Goal: Task Accomplishment & Management: Manage account settings

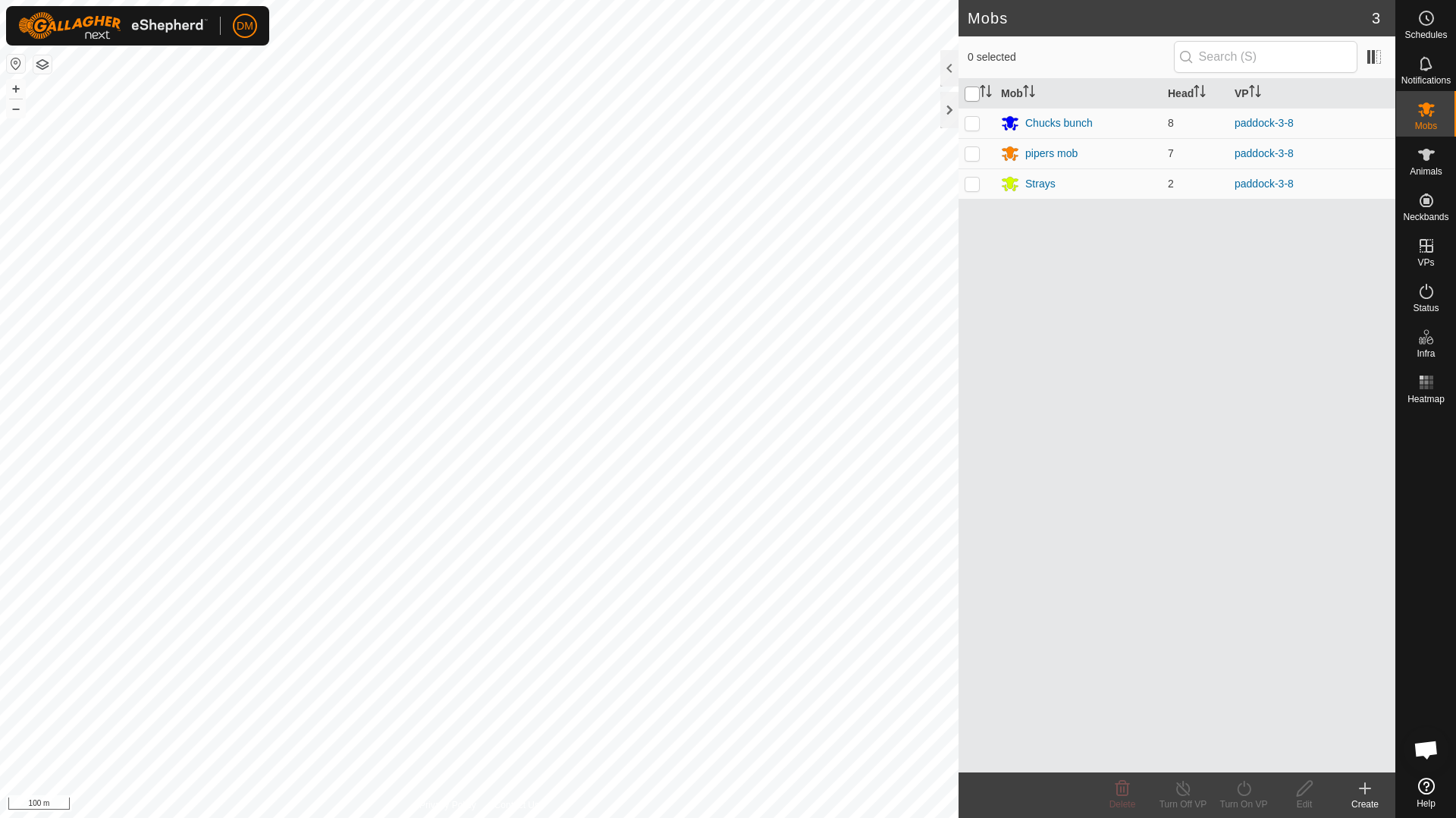
click at [973, 94] on input "checkbox" at bounding box center [972, 94] width 15 height 15
checkbox input "true"
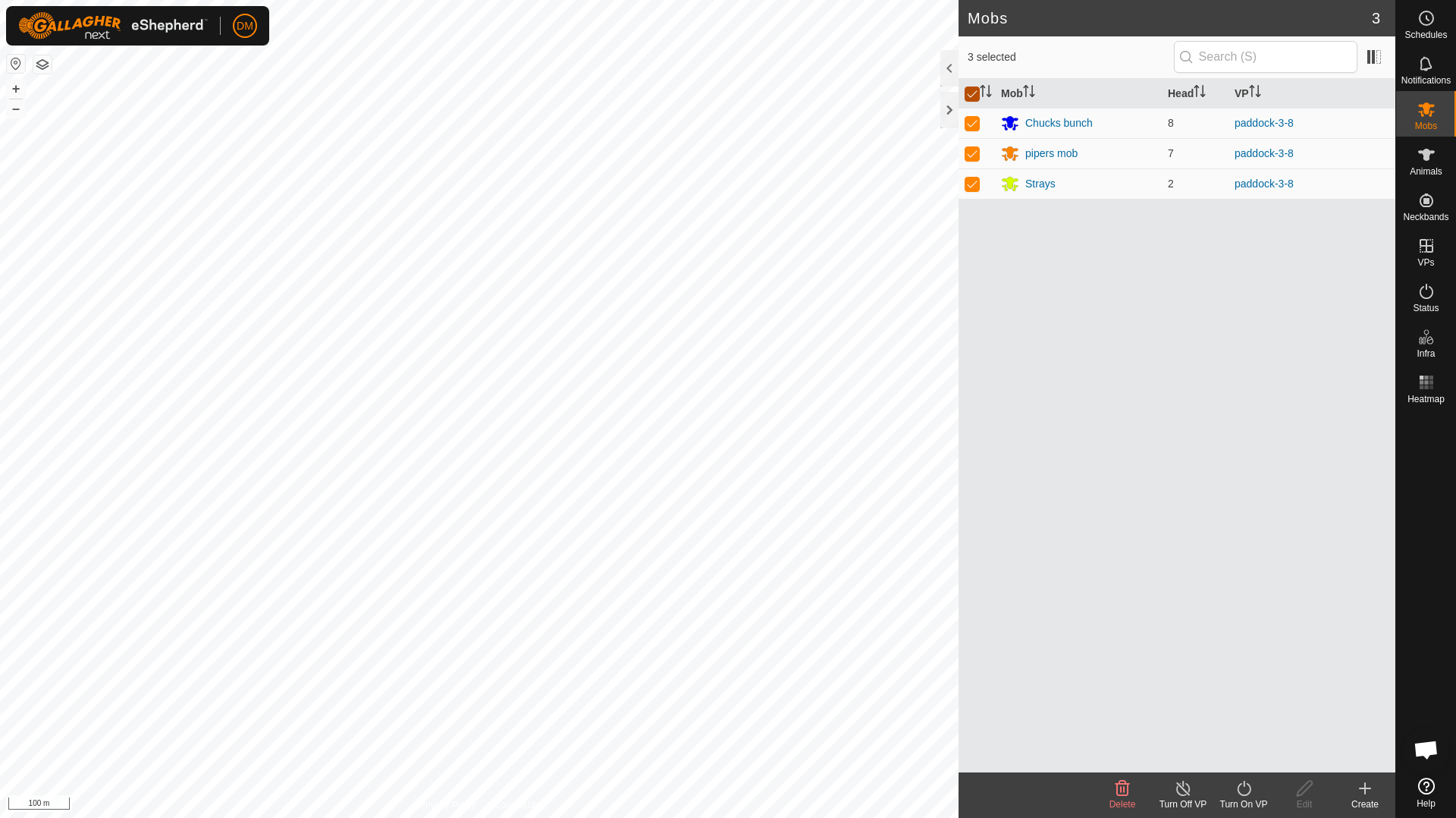
click at [970, 92] on input "checkbox" at bounding box center [972, 94] width 15 height 15
checkbox input "false"
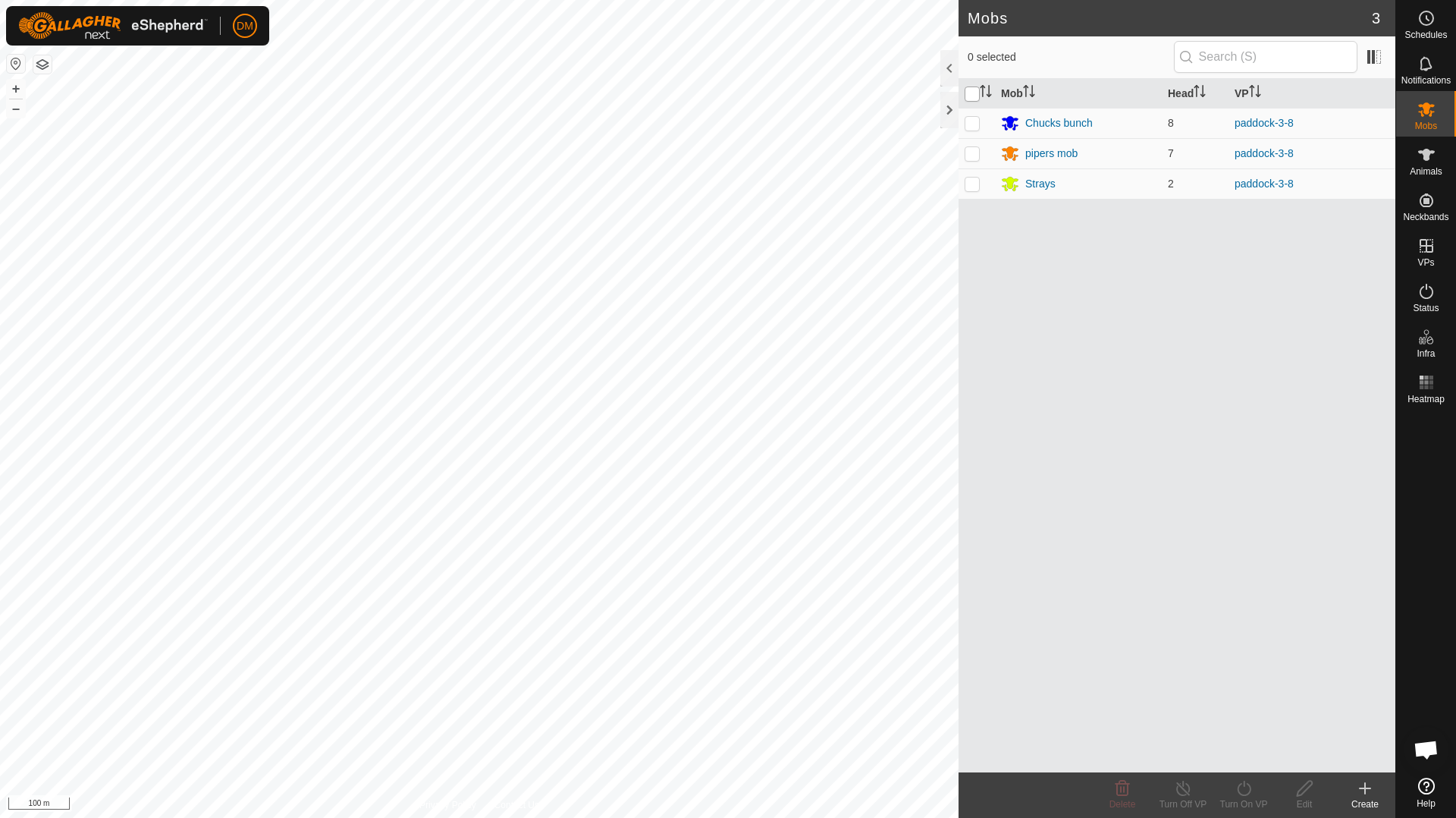
click at [970, 92] on input "checkbox" at bounding box center [972, 94] width 15 height 15
checkbox input "true"
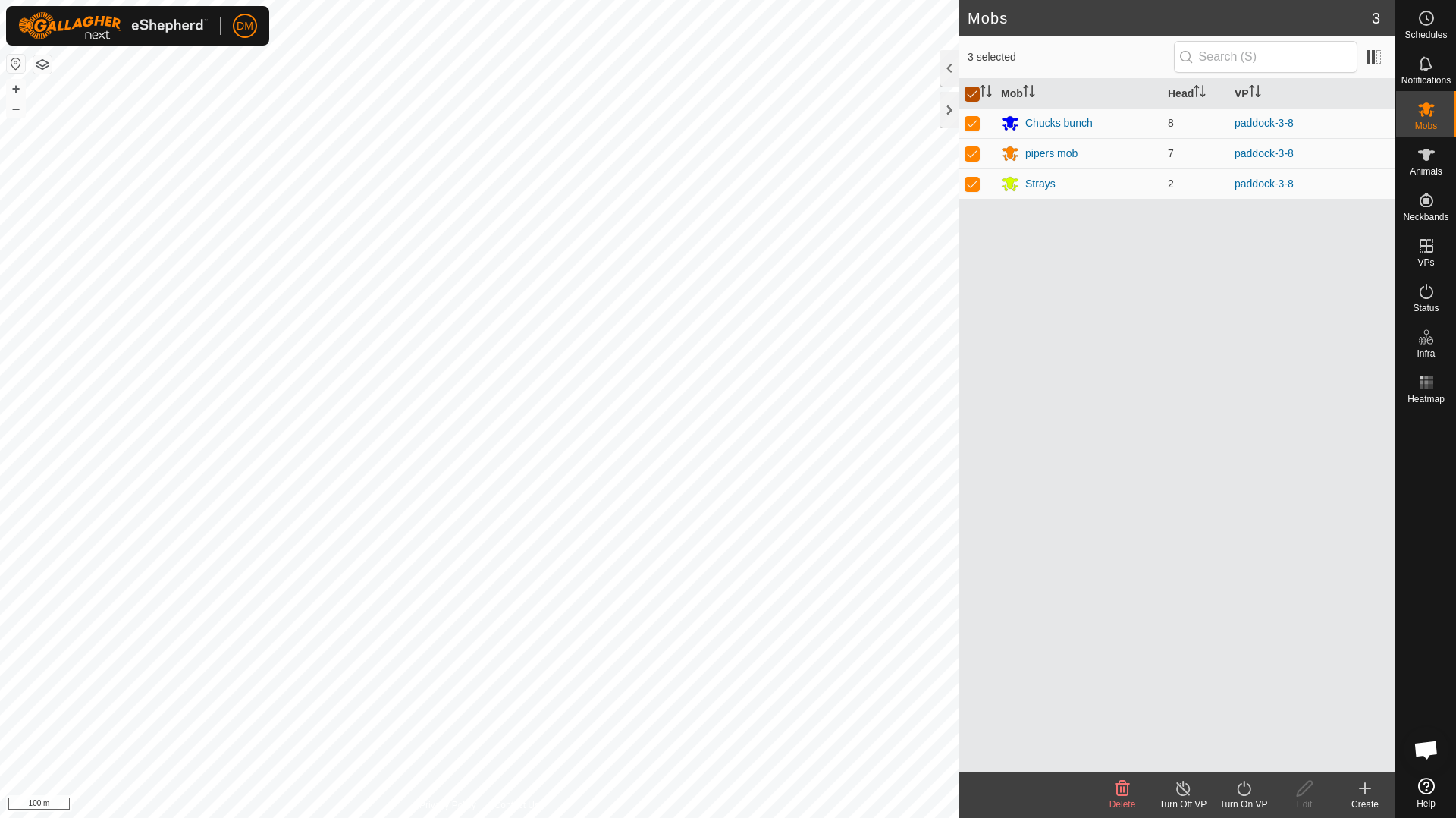
click at [969, 92] on input "checkbox" at bounding box center [972, 94] width 15 height 15
checkbox input "false"
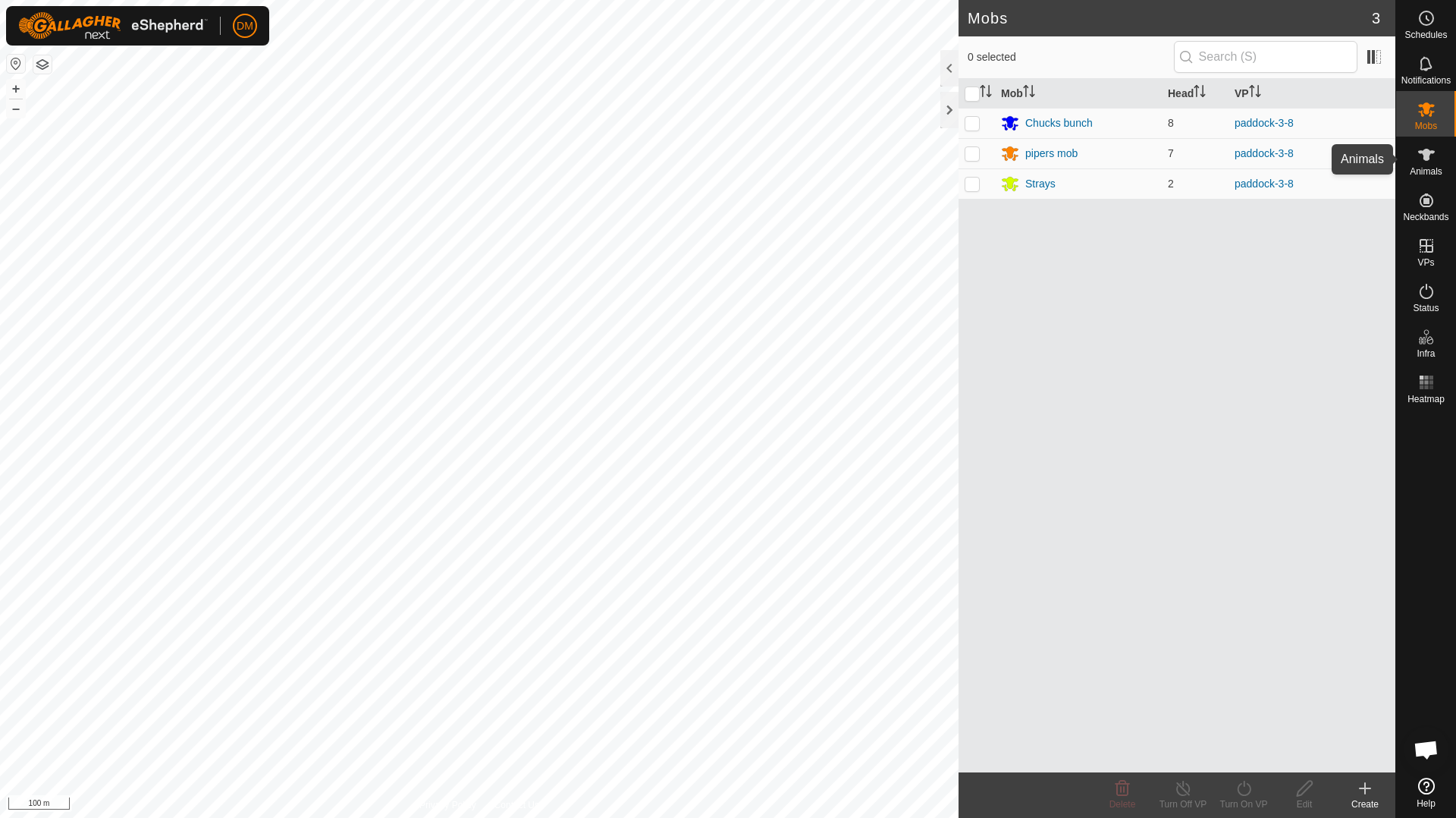
click at [1426, 158] on icon at bounding box center [1427, 154] width 17 height 12
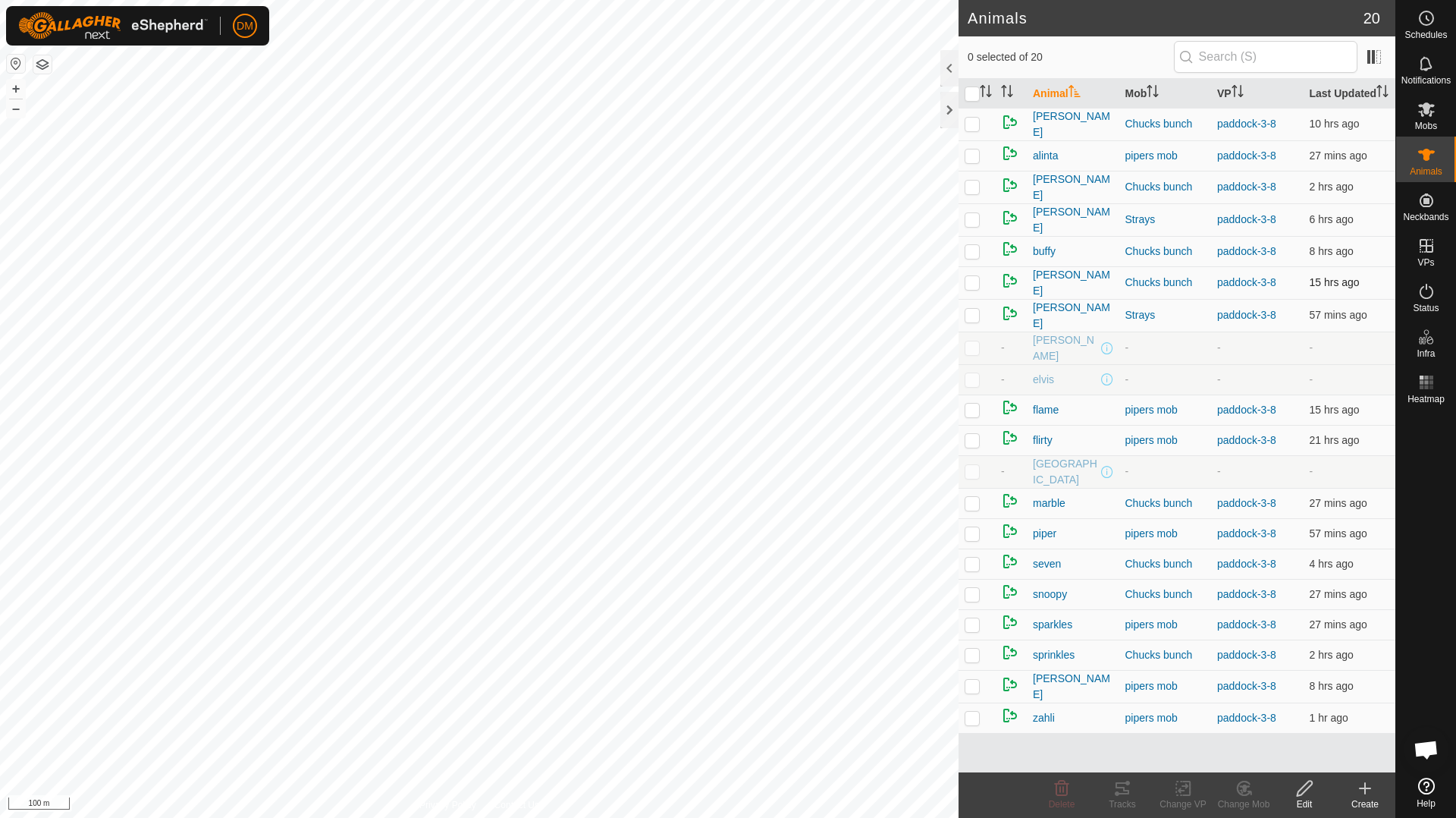
click at [972, 288] on p-checkbox at bounding box center [972, 282] width 15 height 12
checkbox input "true"
click at [968, 193] on p-checkbox at bounding box center [972, 186] width 15 height 12
checkbox input "true"
click at [971, 532] on p-checkbox at bounding box center [972, 533] width 15 height 12
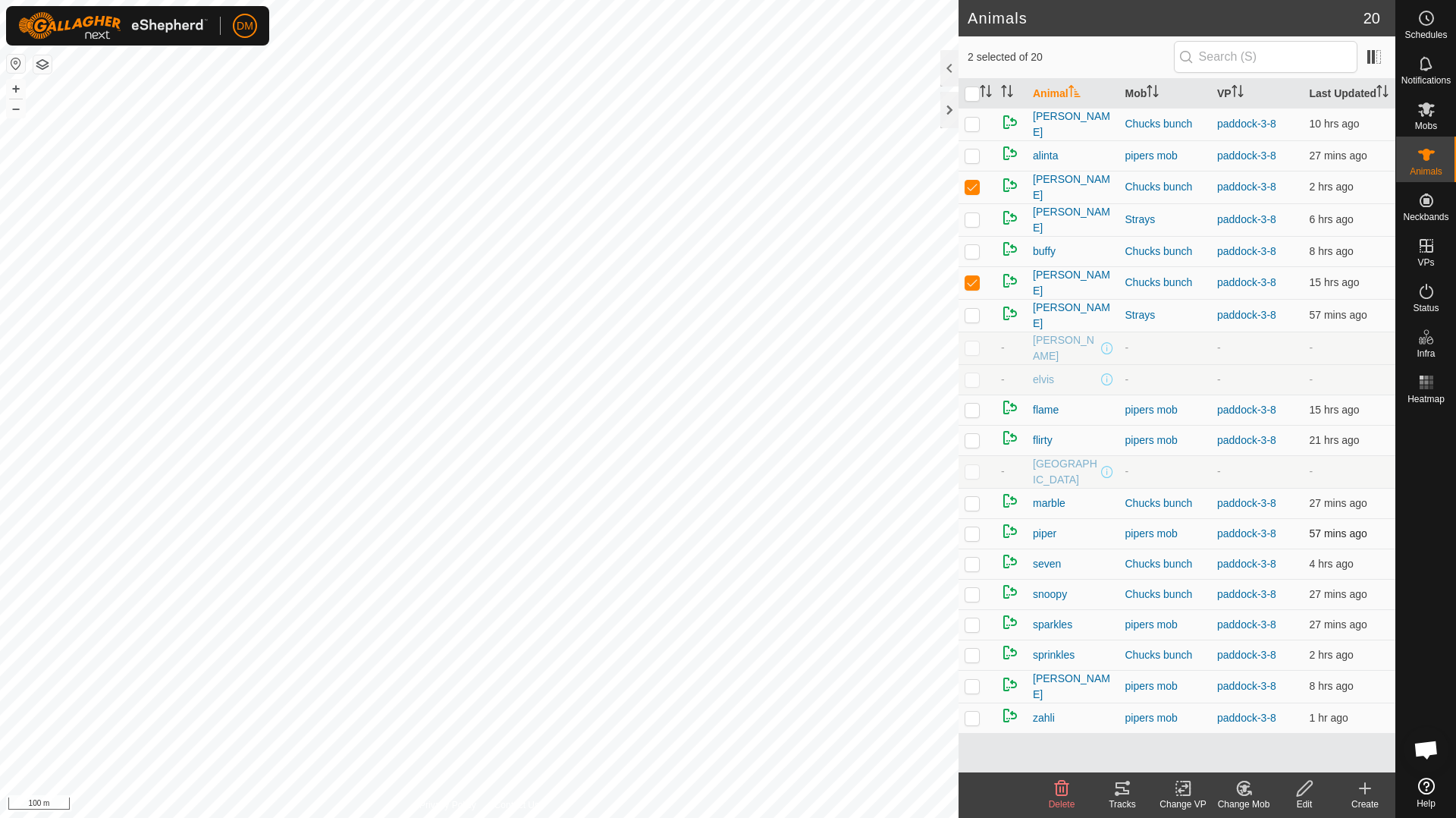
checkbox input "true"
click at [973, 629] on p-checkbox at bounding box center [972, 624] width 15 height 12
checkbox input "true"
click at [976, 225] on p-checkbox at bounding box center [972, 219] width 15 height 12
checkbox input "true"
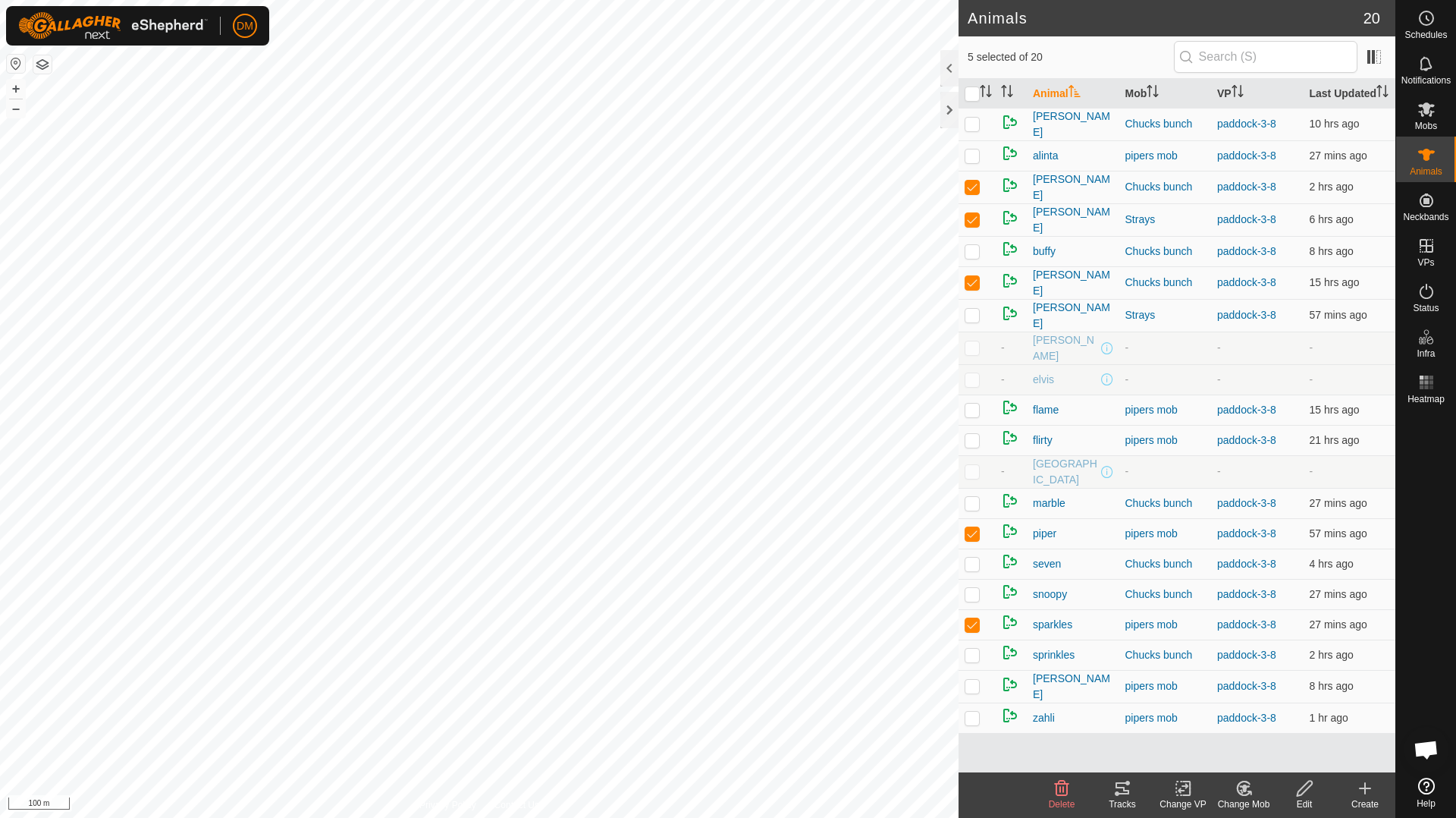
click at [1117, 792] on icon at bounding box center [1116, 793] width 4 height 4
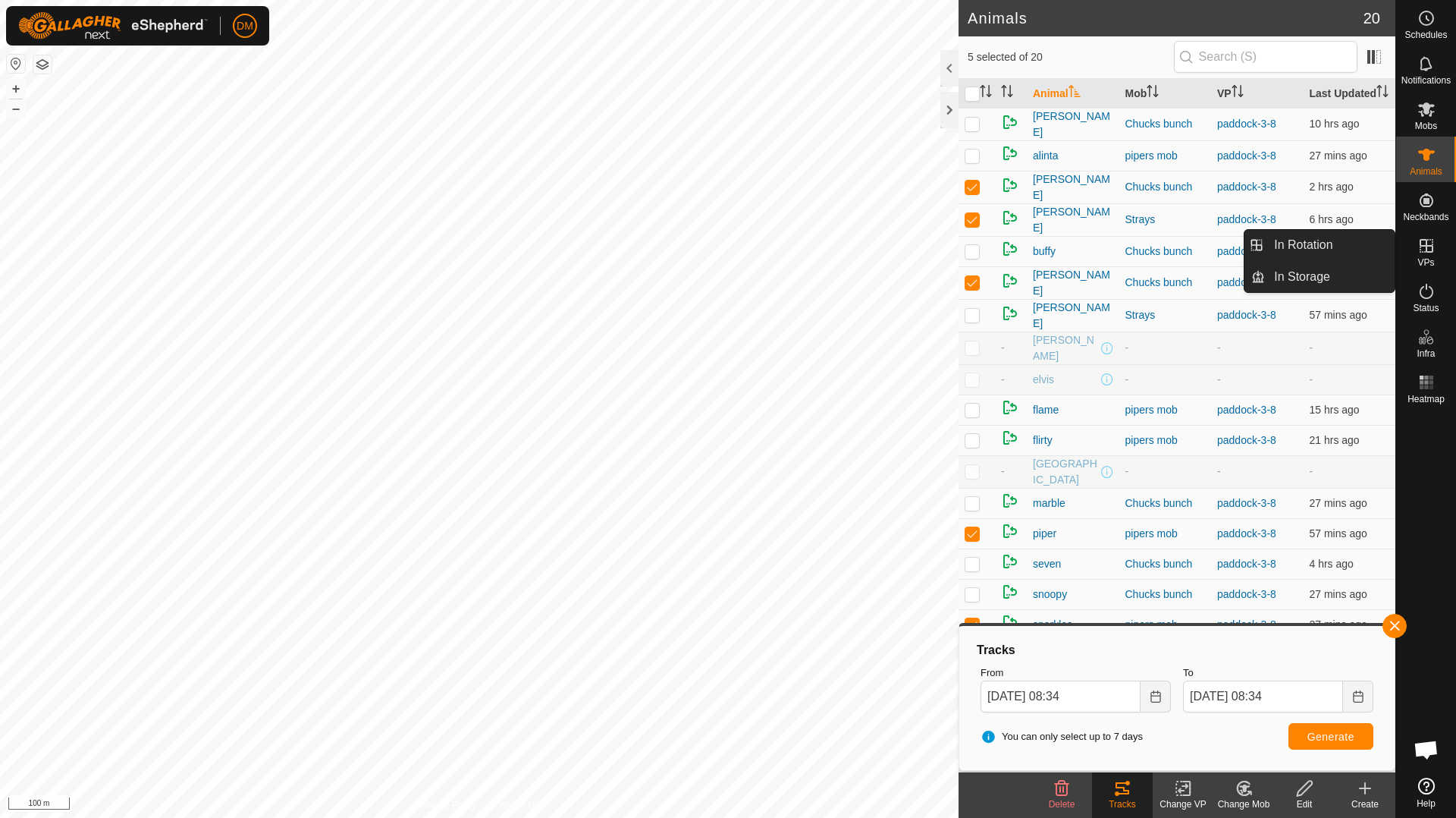
click at [1429, 253] on icon at bounding box center [1426, 246] width 13 height 13
click at [1315, 239] on link "In Rotation" at bounding box center [1330, 245] width 130 height 30
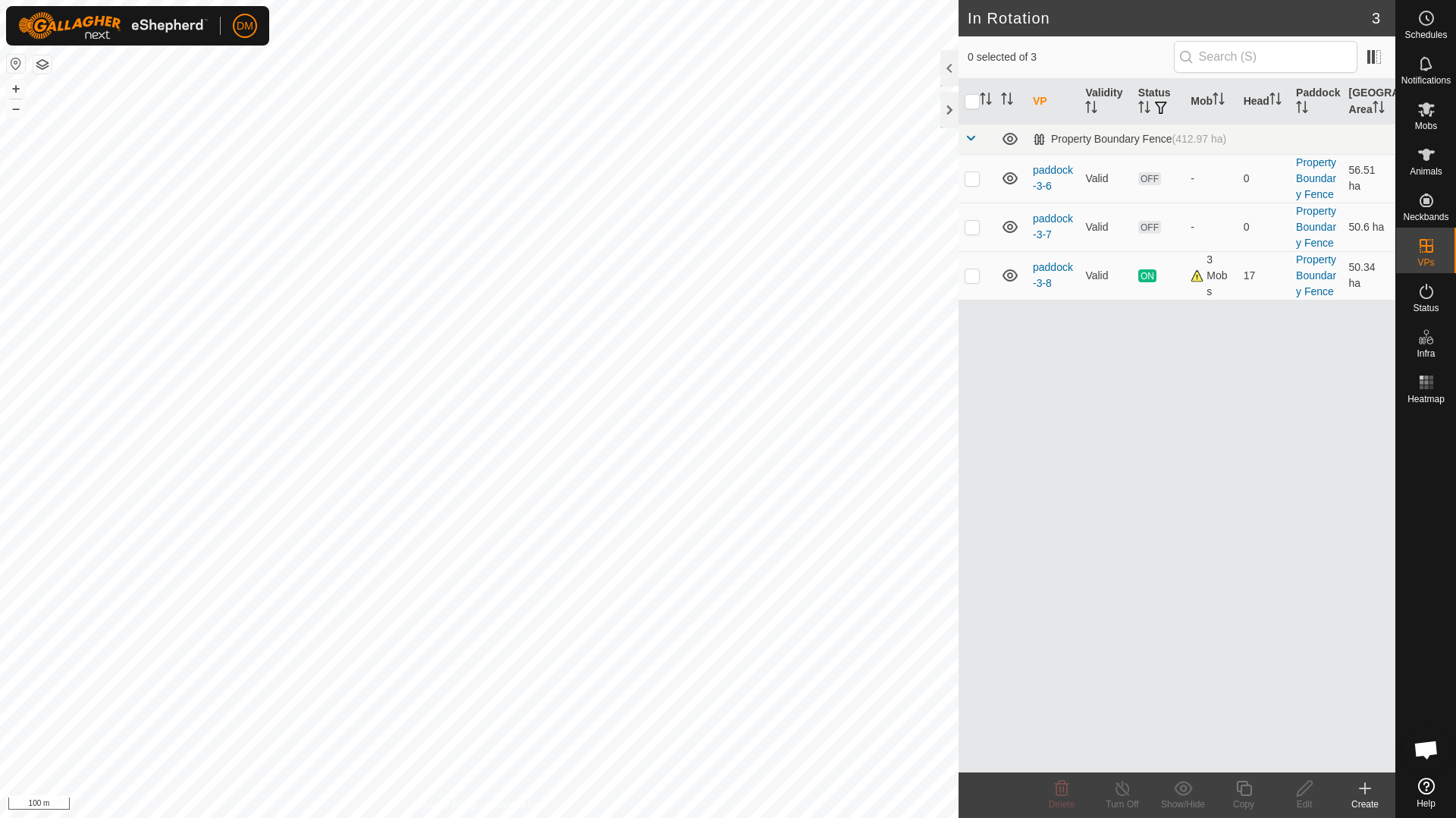
click at [1368, 792] on icon at bounding box center [1365, 789] width 19 height 19
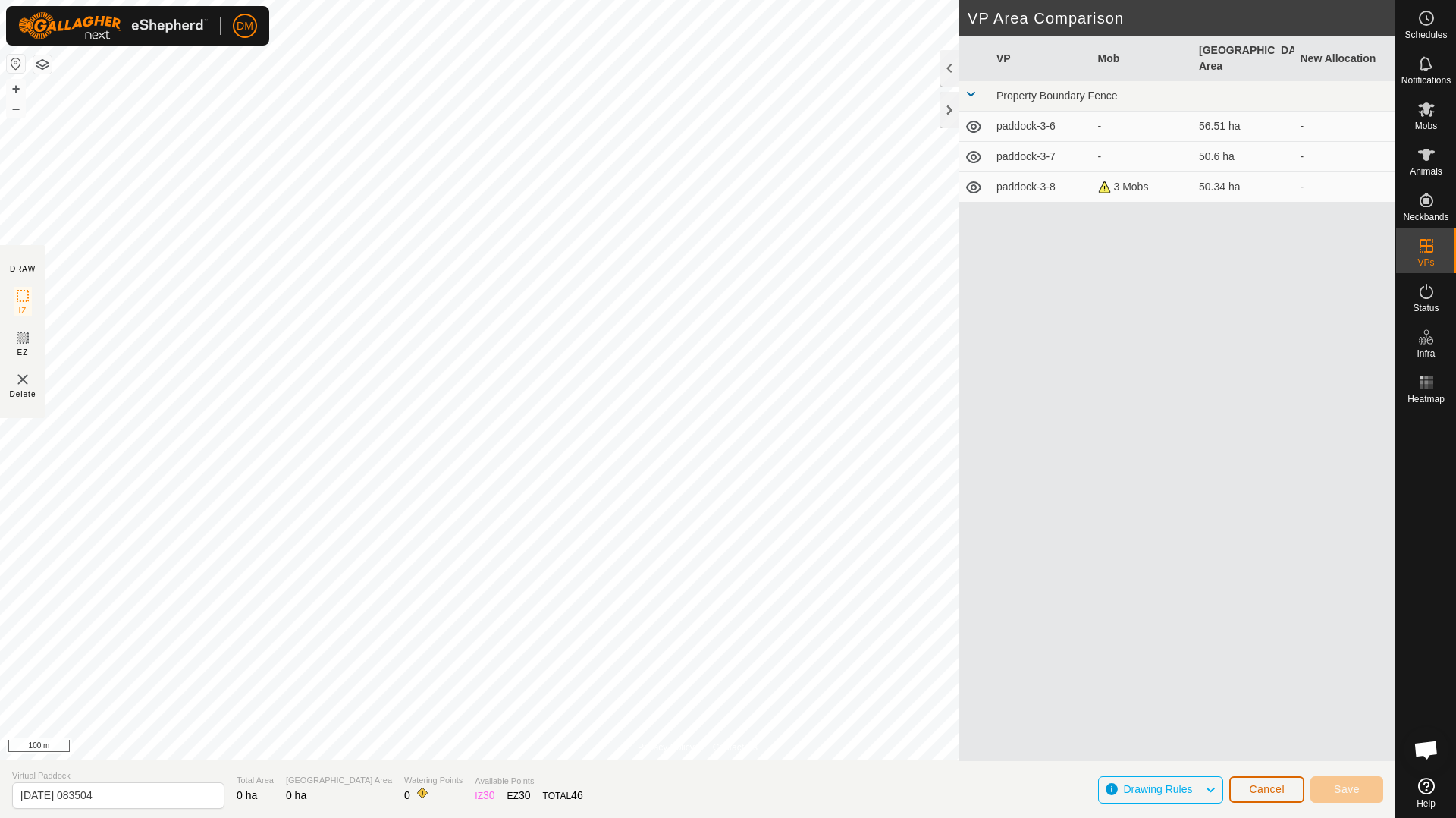
click at [1264, 792] on span "Cancel" at bounding box center [1267, 789] width 35 height 12
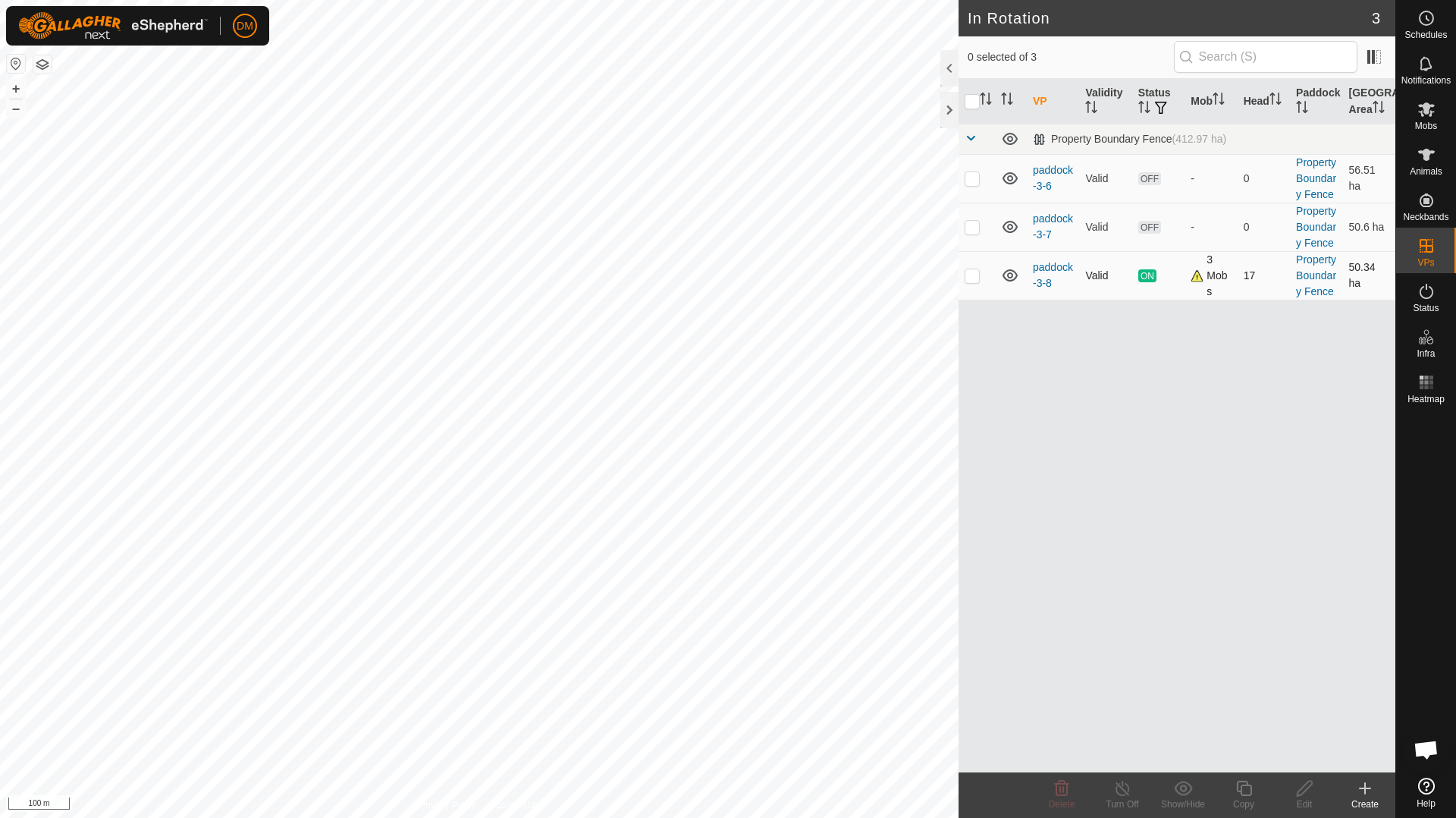
click at [973, 277] on p-checkbox at bounding box center [972, 275] width 15 height 12
checkbox input "true"
click at [1239, 789] on icon at bounding box center [1244, 789] width 19 height 19
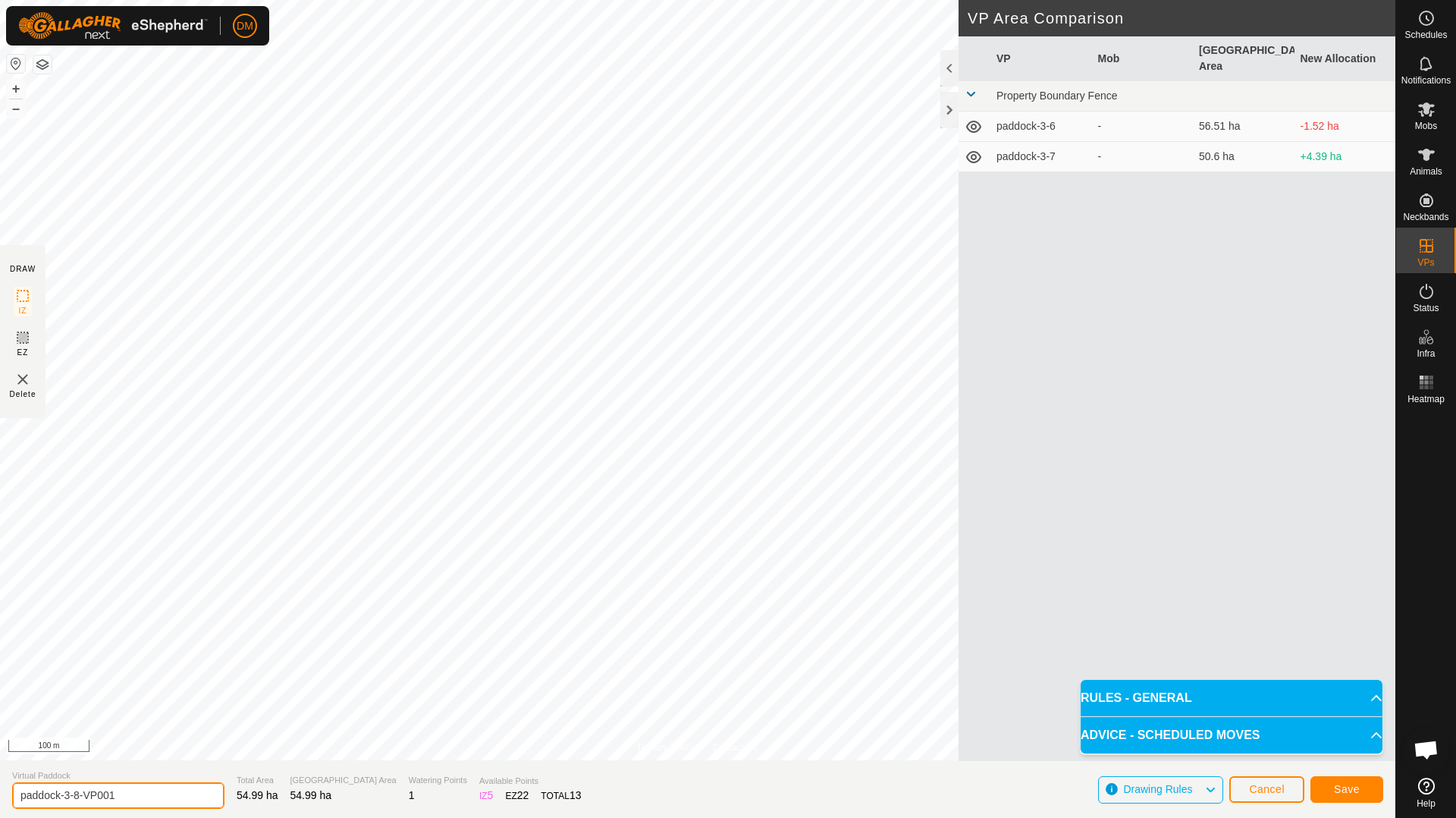
drag, startPoint x: 74, startPoint y: 796, endPoint x: 114, endPoint y: 795, distance: 40.0
click at [114, 795] on input "paddock-3-8-VP001" at bounding box center [118, 795] width 212 height 27
type input "paddock-3-9"
click at [1345, 795] on button "Save" at bounding box center [1347, 789] width 72 height 27
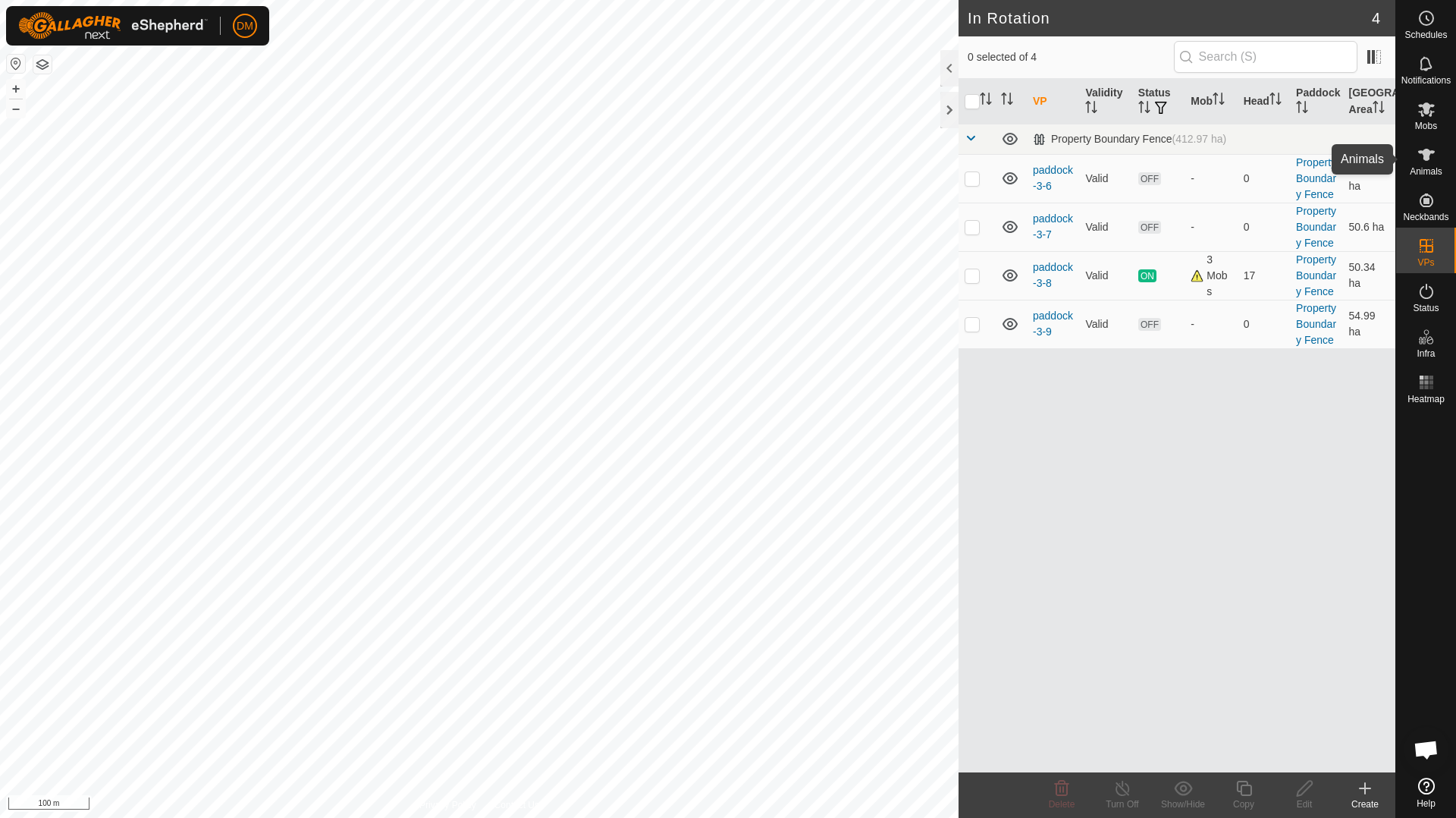
click at [1421, 161] on icon at bounding box center [1427, 155] width 19 height 19
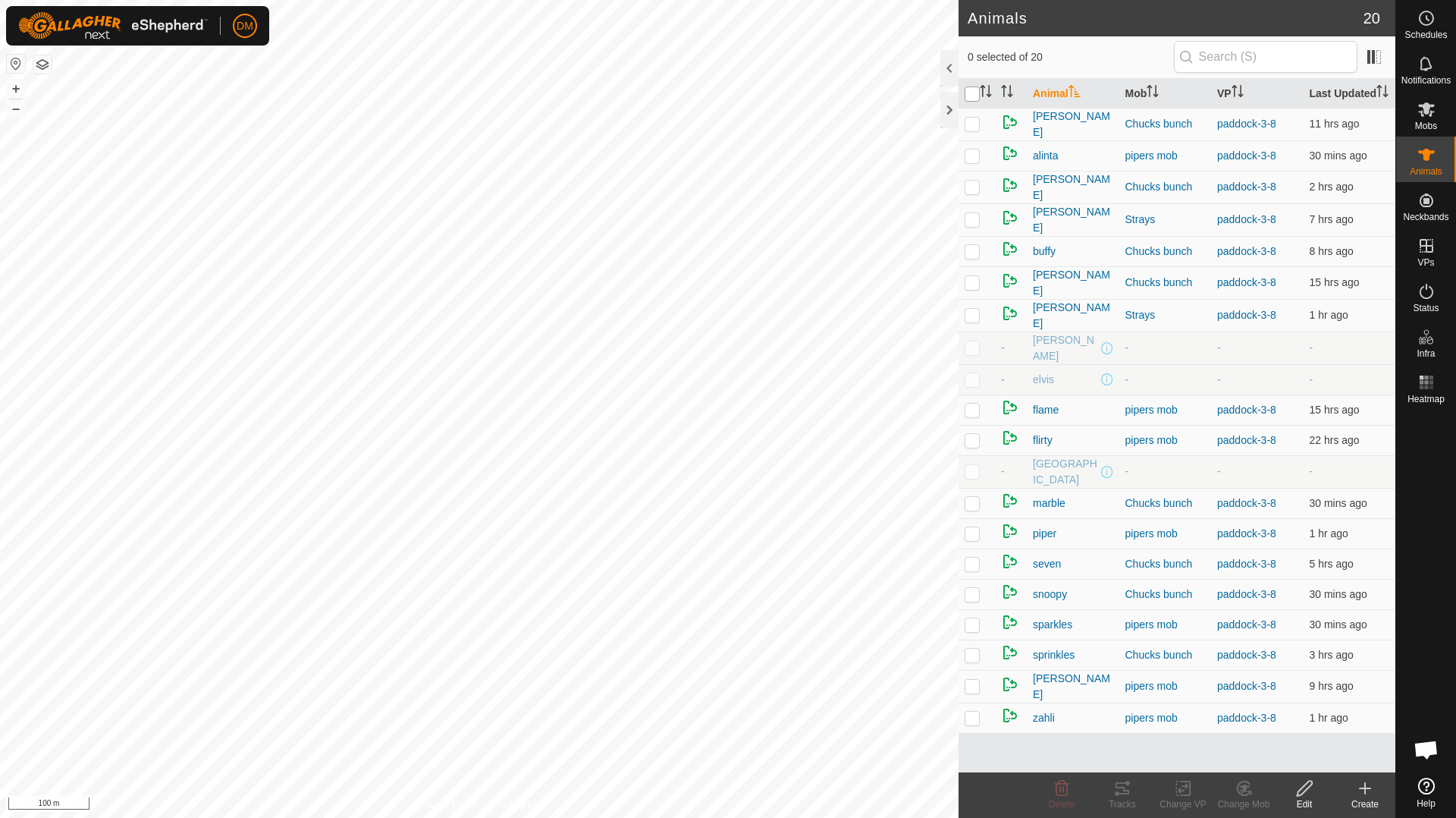
click at [970, 100] on input "checkbox" at bounding box center [972, 94] width 15 height 15
checkbox input "true"
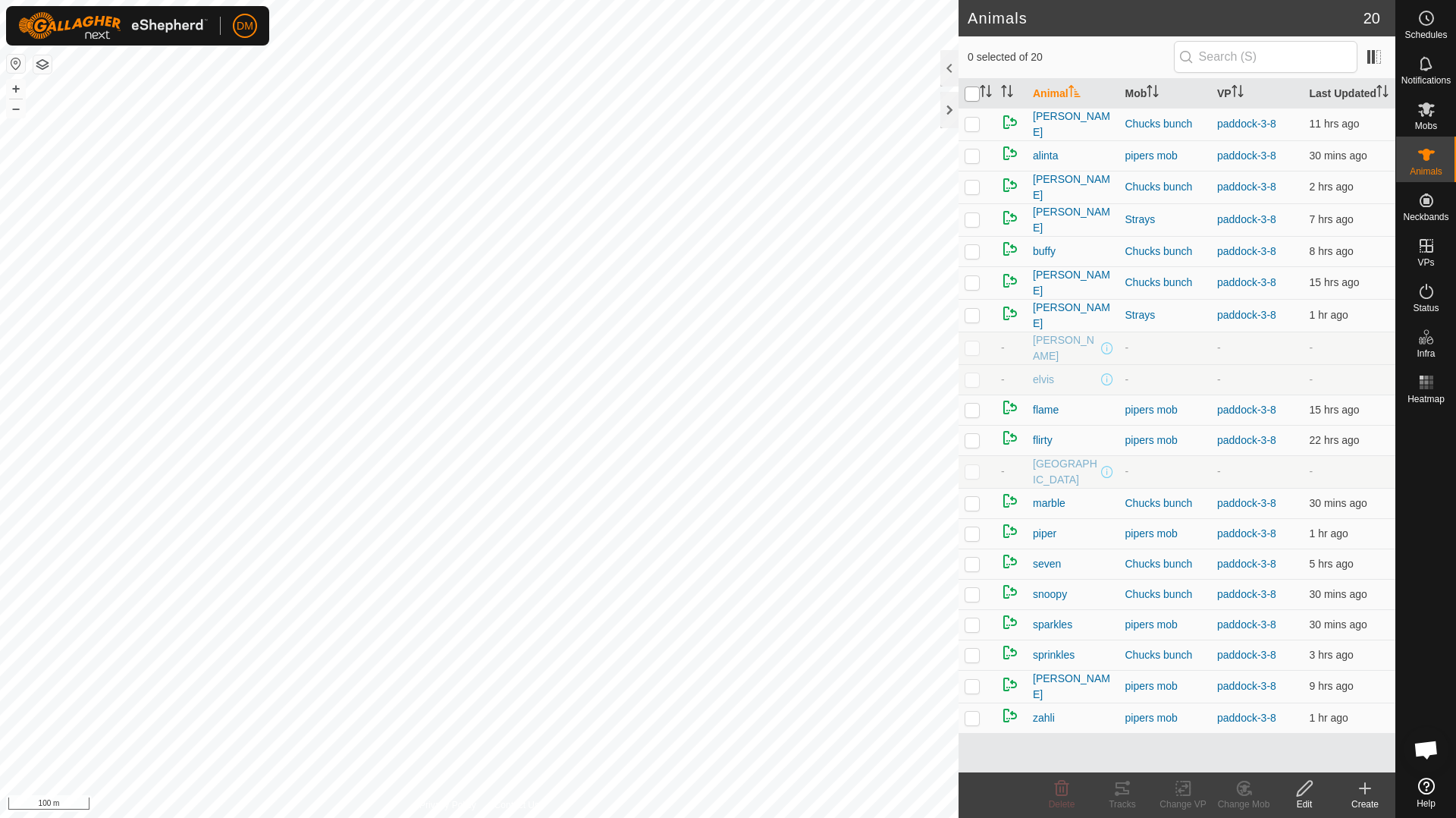
checkbox input "true"
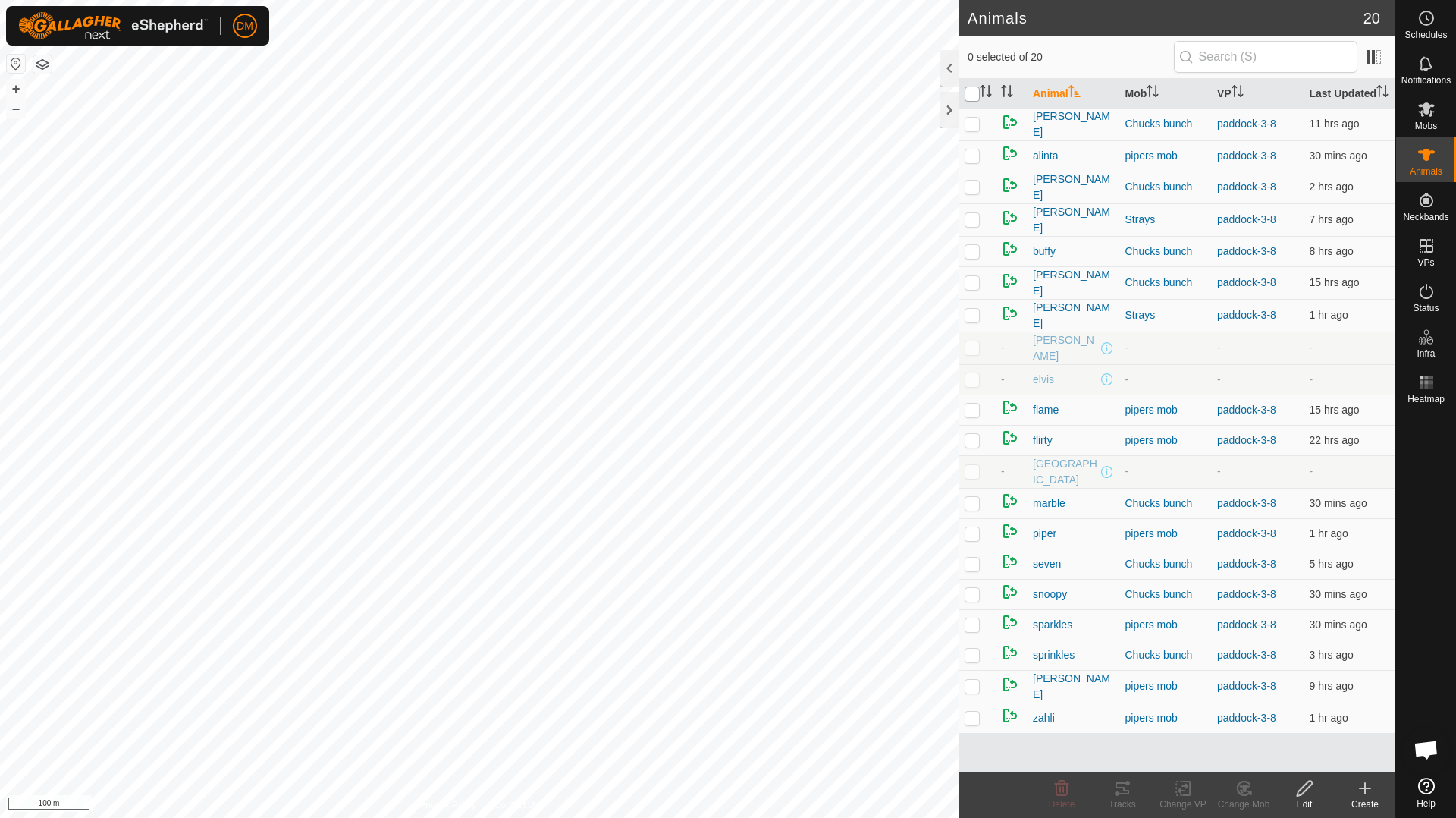
checkbox input "true"
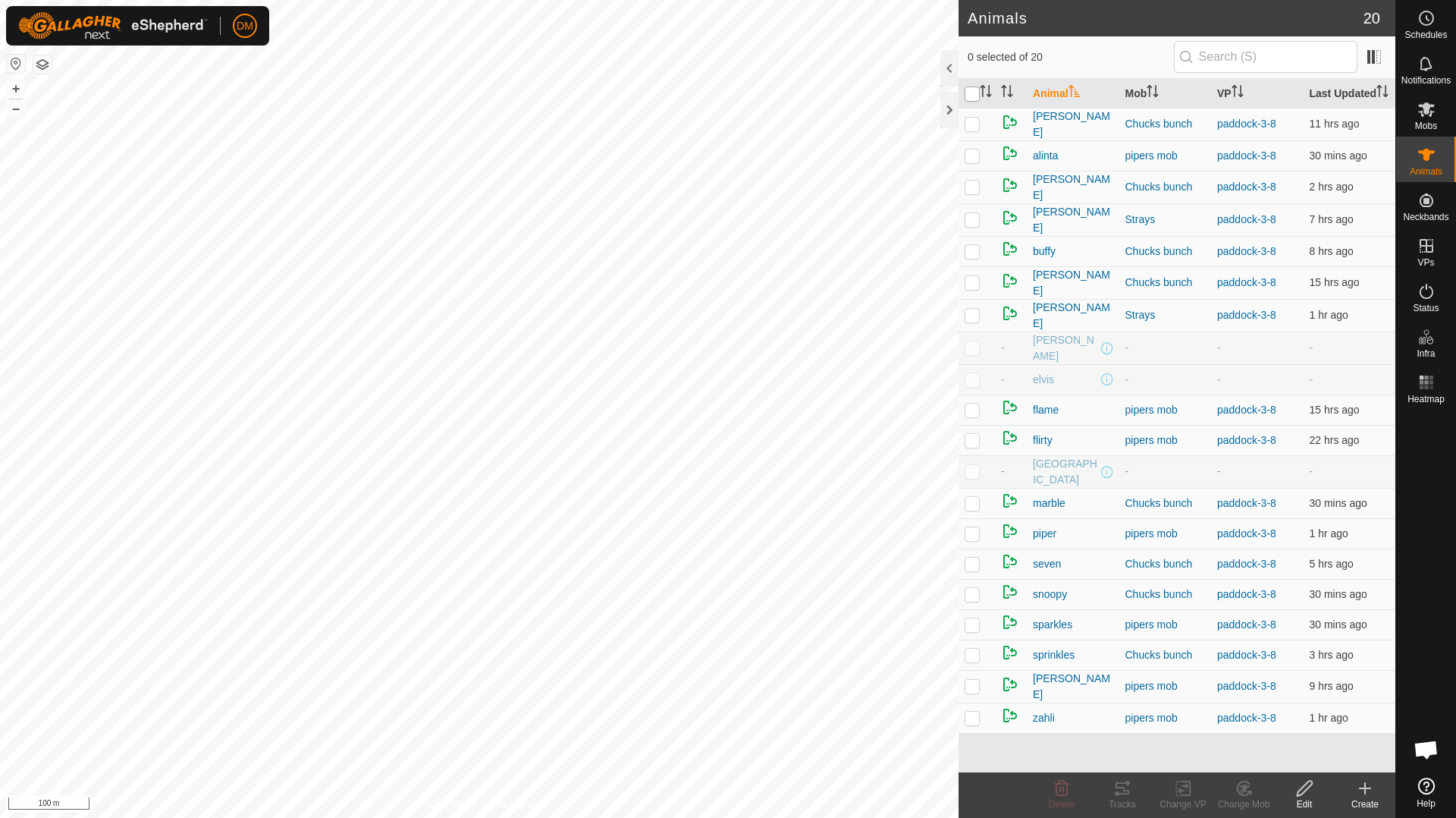
checkbox input "true"
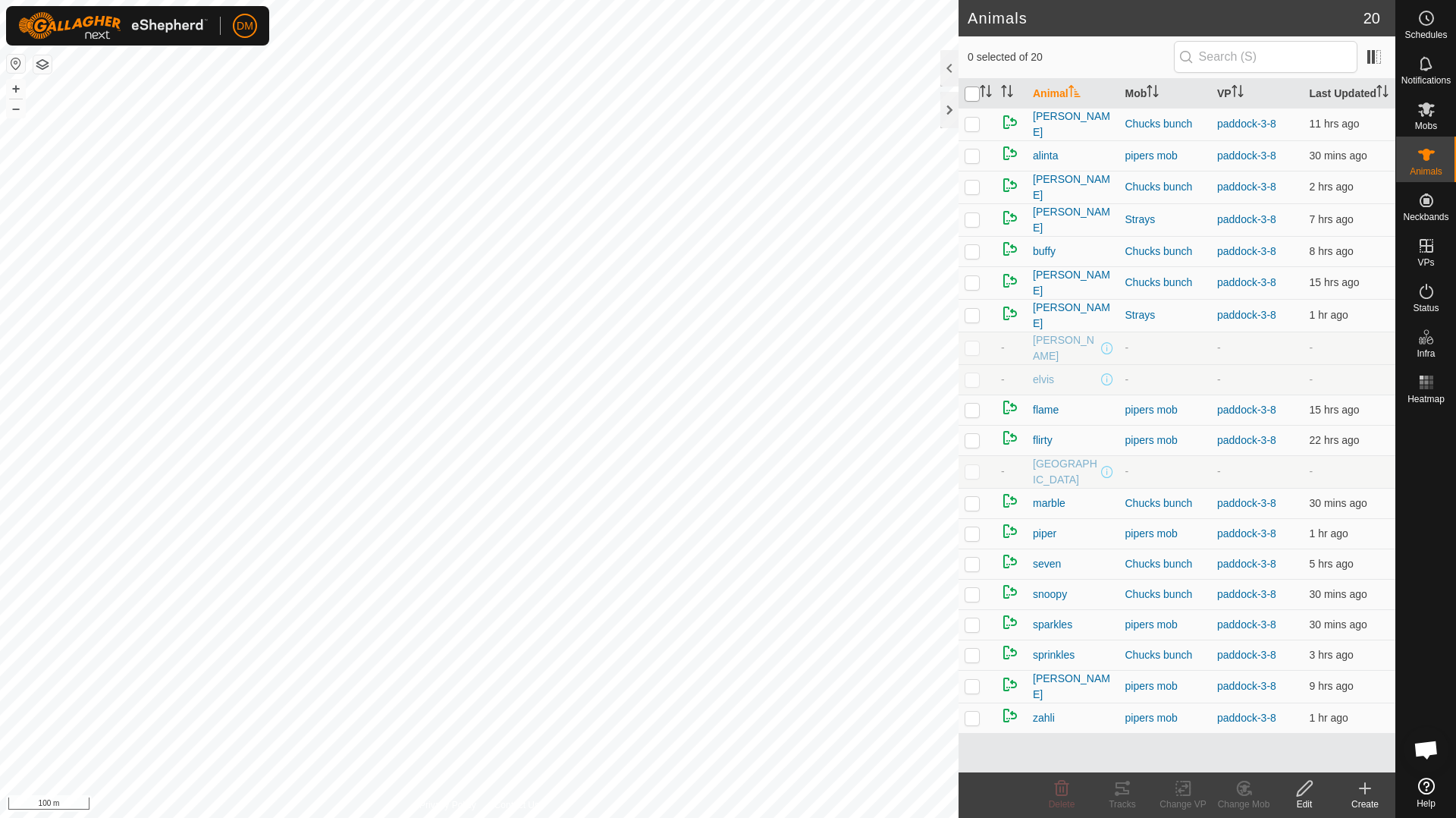
checkbox input "true"
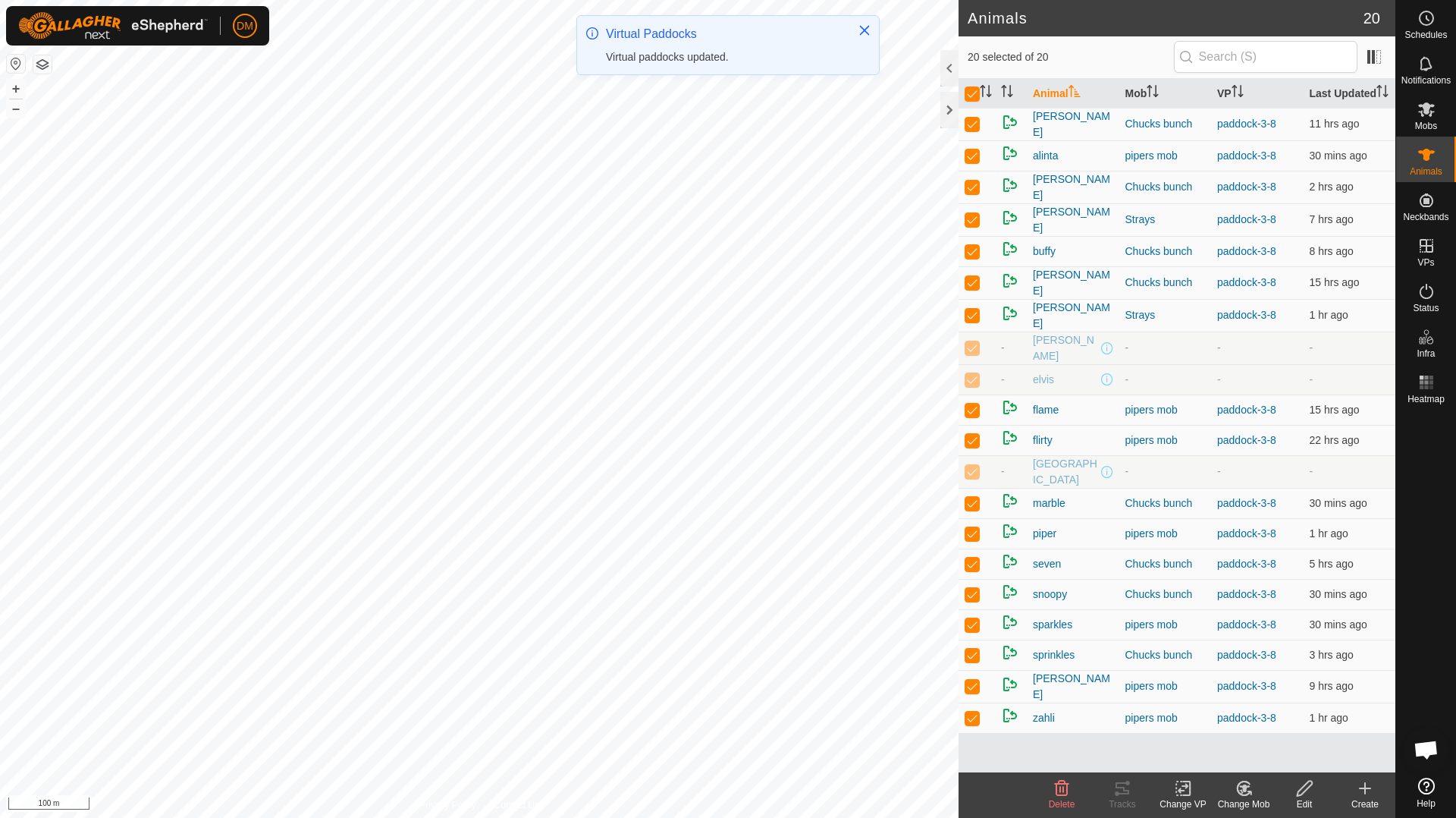
click at [976, 350] on p-checkbox at bounding box center [972, 347] width 15 height 12
checkbox input "false"
click at [970, 377] on p-checkbox at bounding box center [972, 379] width 15 height 12
checkbox input "false"
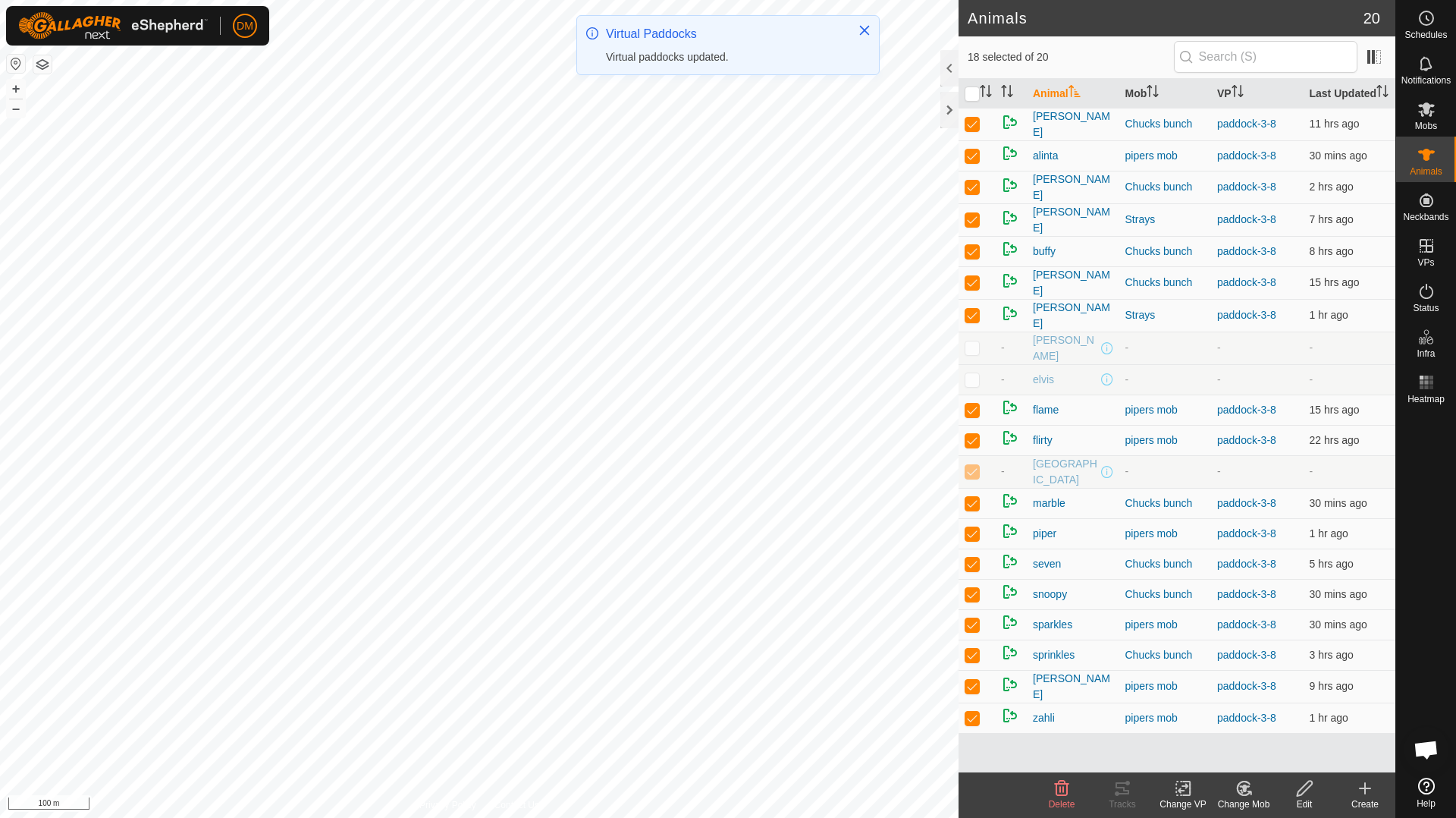
drag, startPoint x: 970, startPoint y: 470, endPoint x: 979, endPoint y: 477, distance: 11.4
click at [971, 470] on p-checkbox at bounding box center [972, 471] width 15 height 12
checkbox input "false"
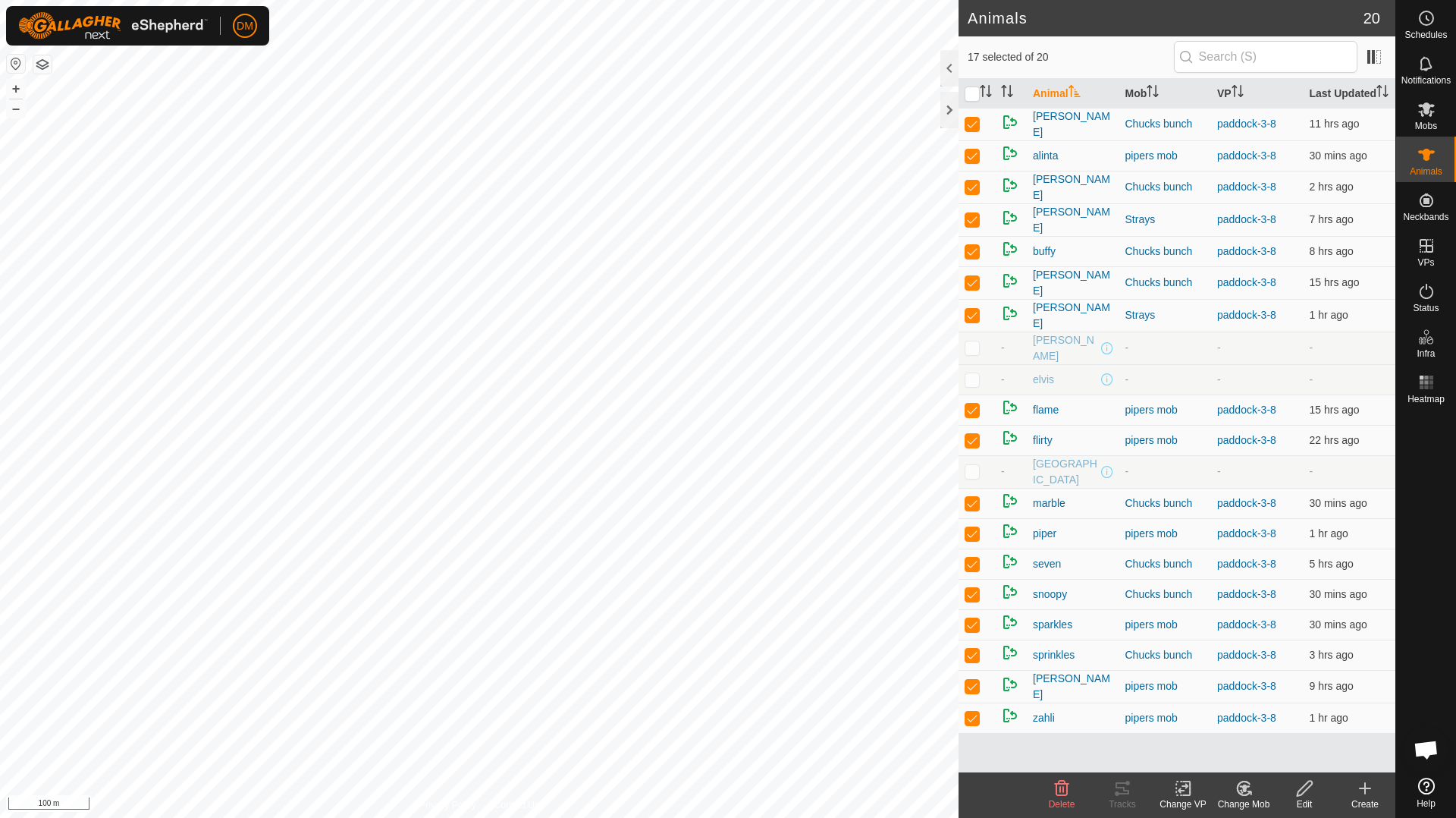
click at [1178, 789] on icon at bounding box center [1183, 789] width 19 height 19
click at [1215, 723] on link "Choose VP..." at bounding box center [1228, 723] width 150 height 30
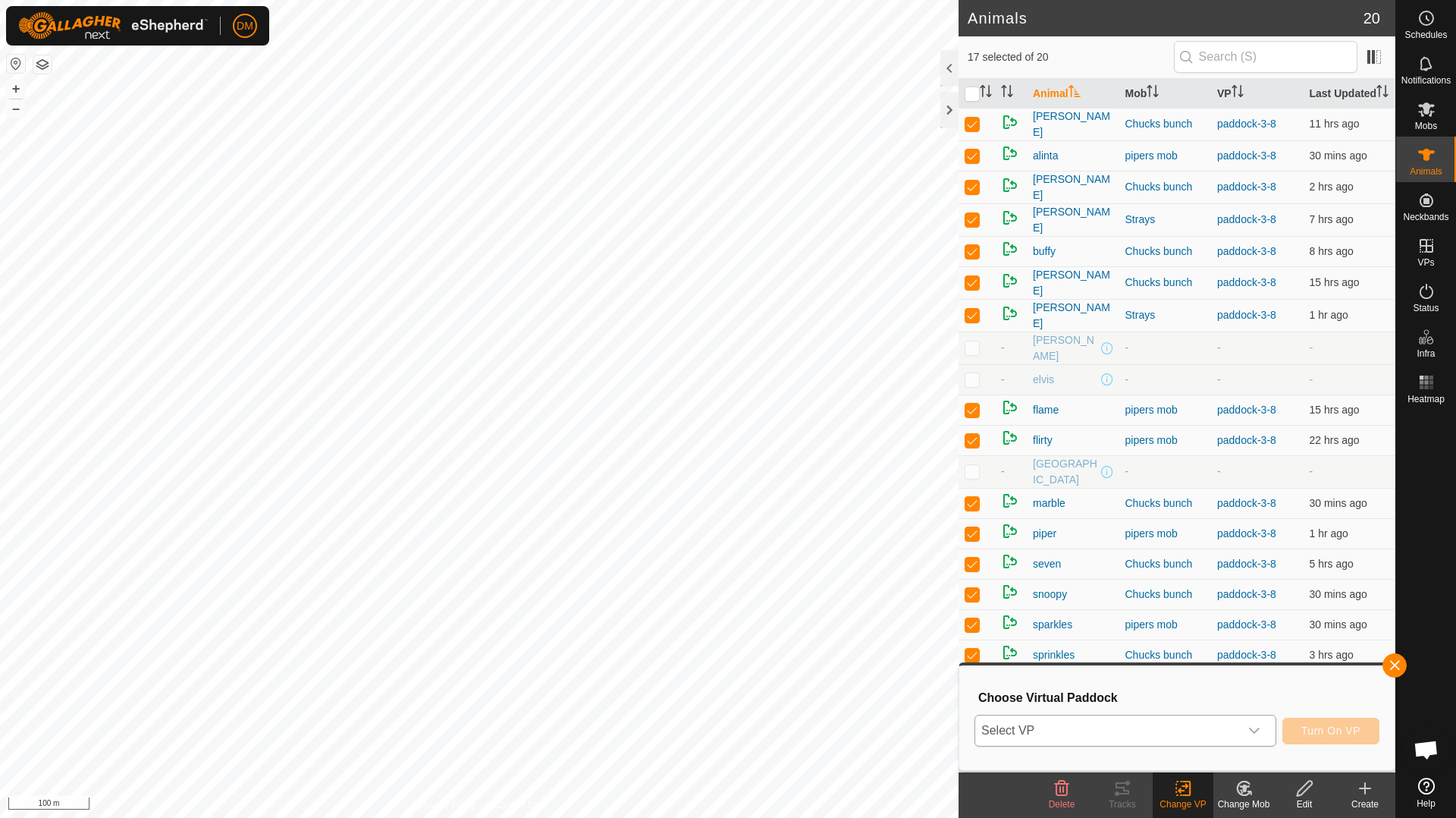
click at [1167, 735] on span "Select VP" at bounding box center [1107, 730] width 264 height 30
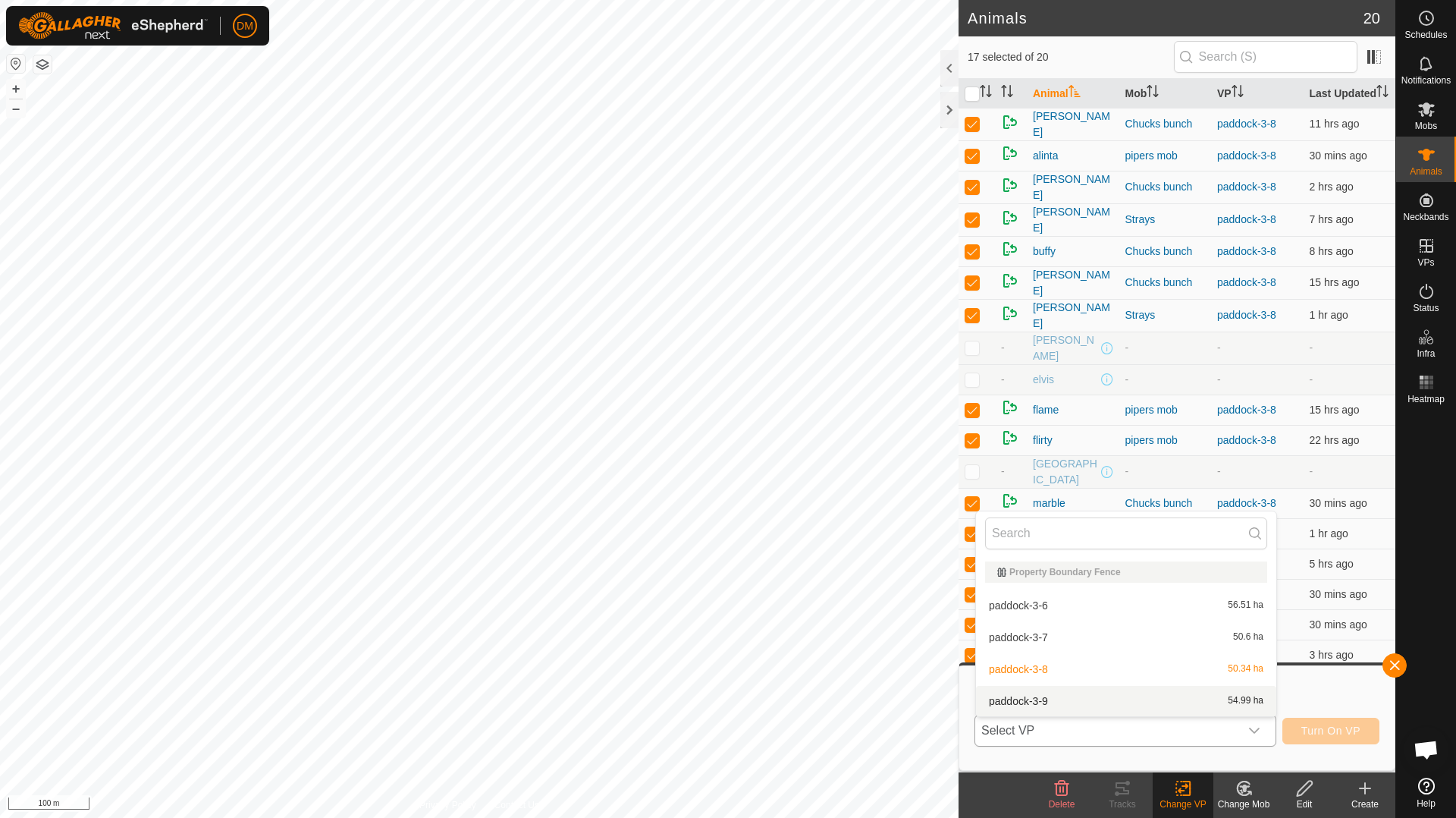
click at [1042, 703] on li "paddock-3-9 54.99 ha" at bounding box center [1126, 701] width 301 height 30
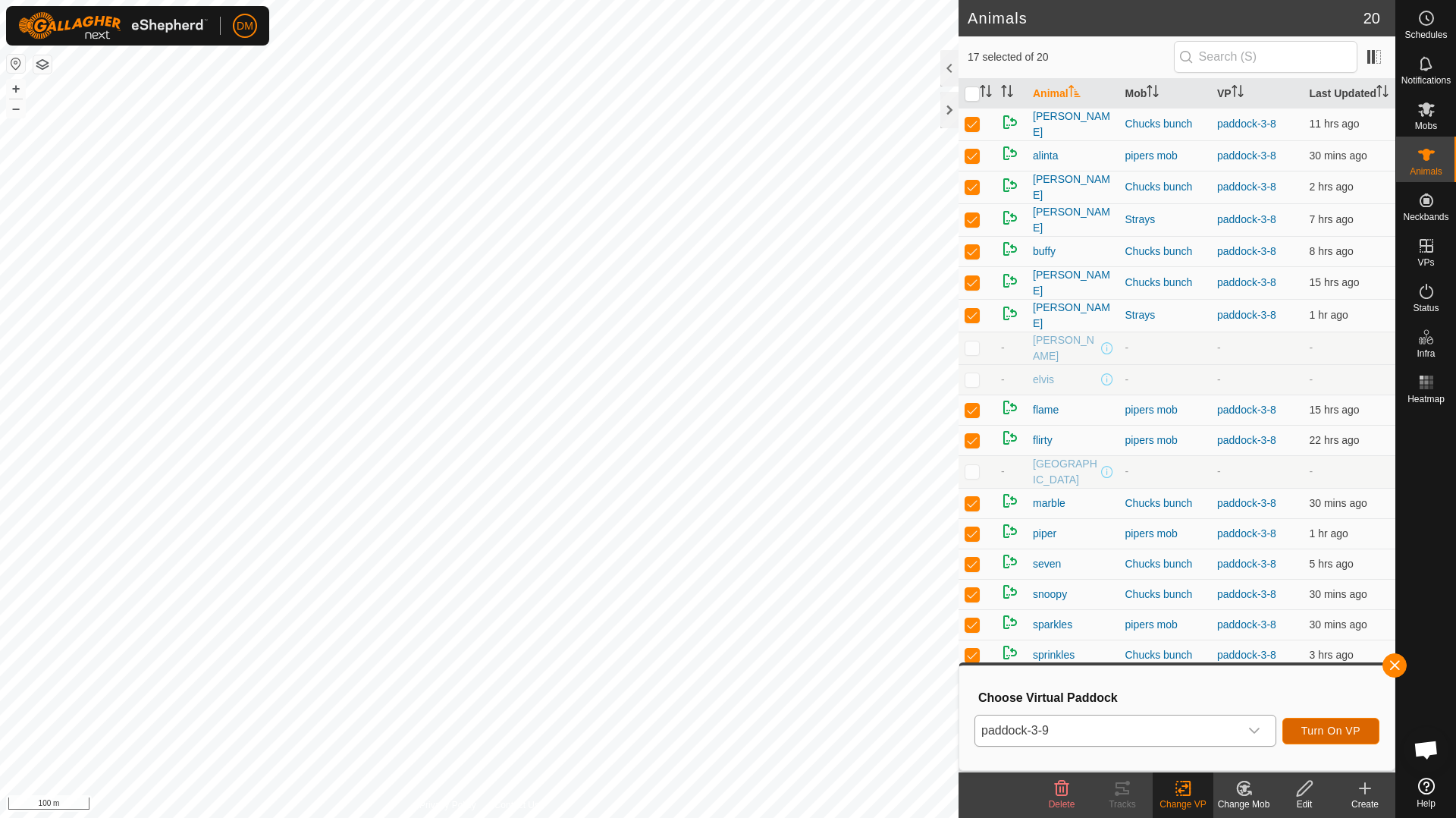
click at [1348, 734] on span "Turn On VP" at bounding box center [1331, 730] width 59 height 12
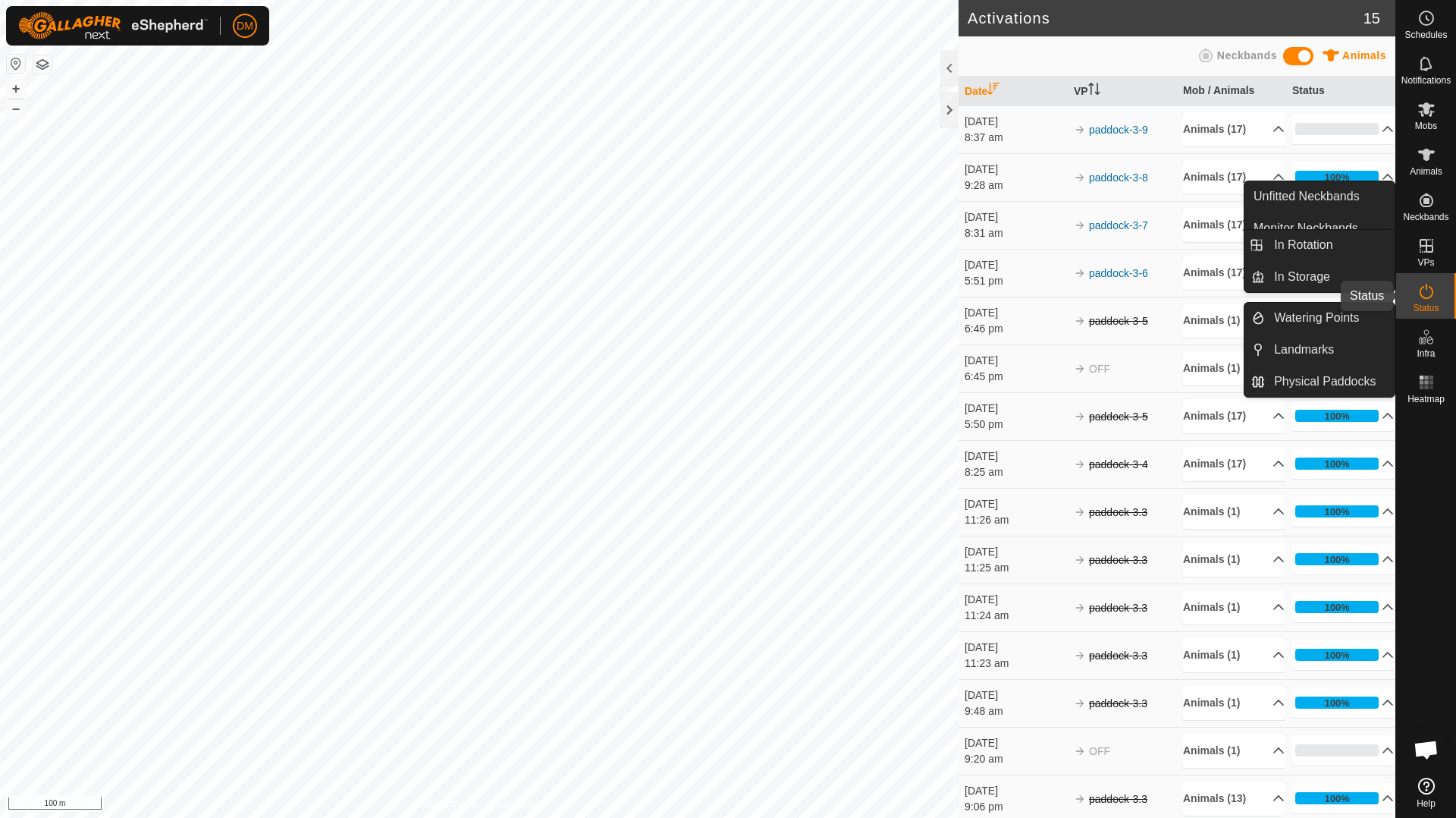
click at [1432, 297] on icon at bounding box center [1427, 291] width 19 height 19
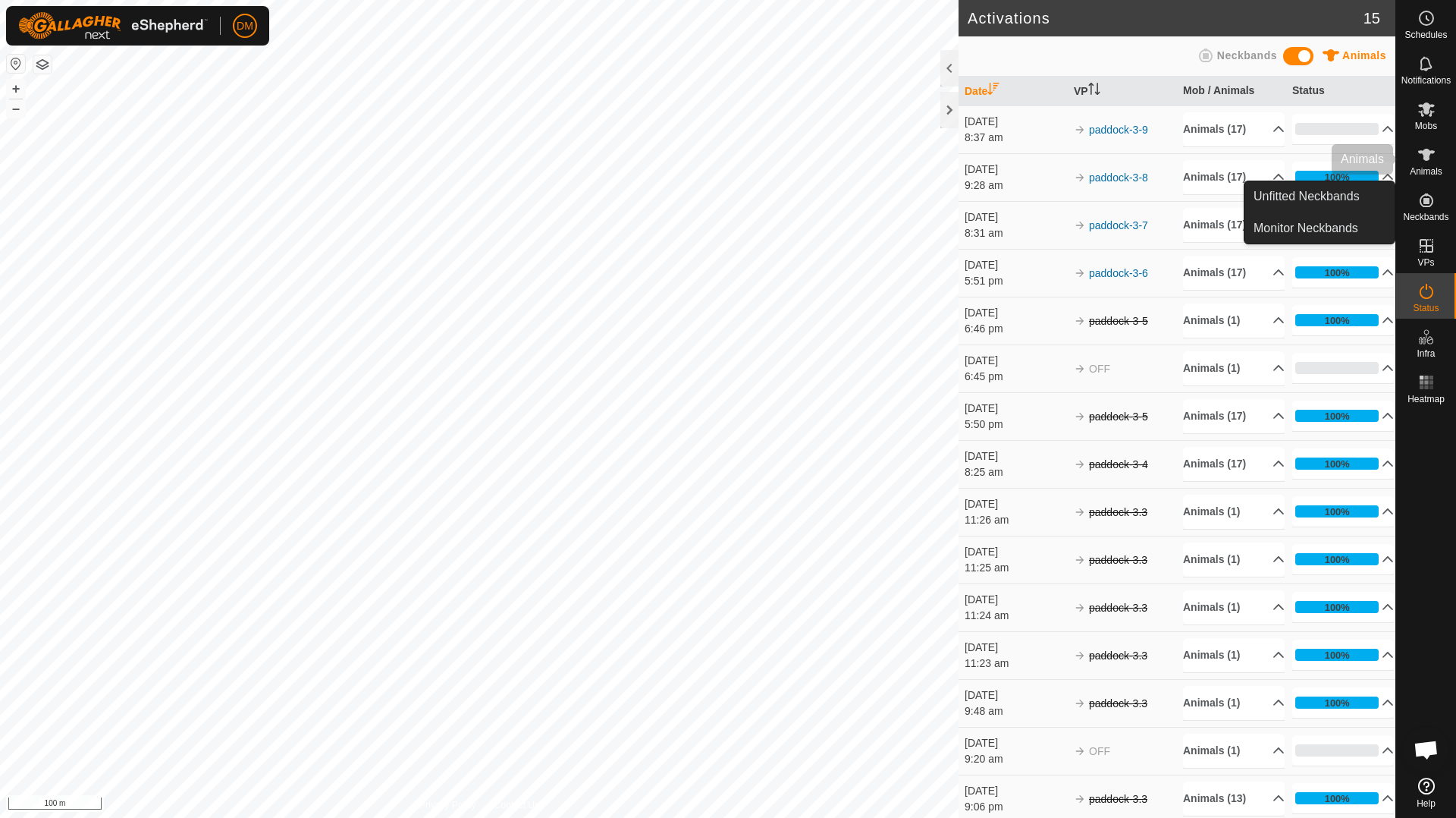
click at [1420, 161] on icon at bounding box center [1427, 155] width 19 height 19
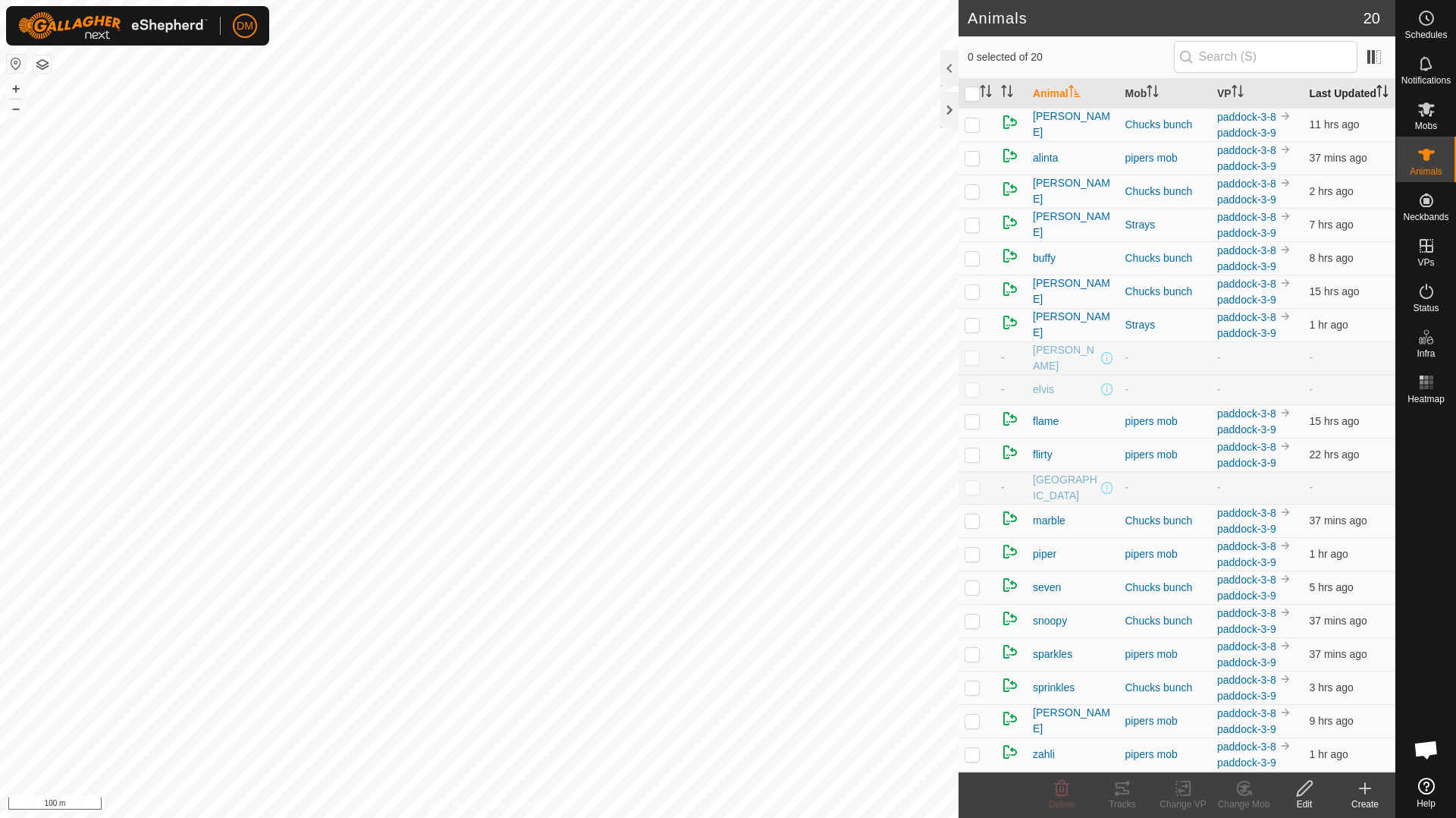
click at [1315, 95] on th "Last Updated" at bounding box center [1350, 94] width 93 height 29
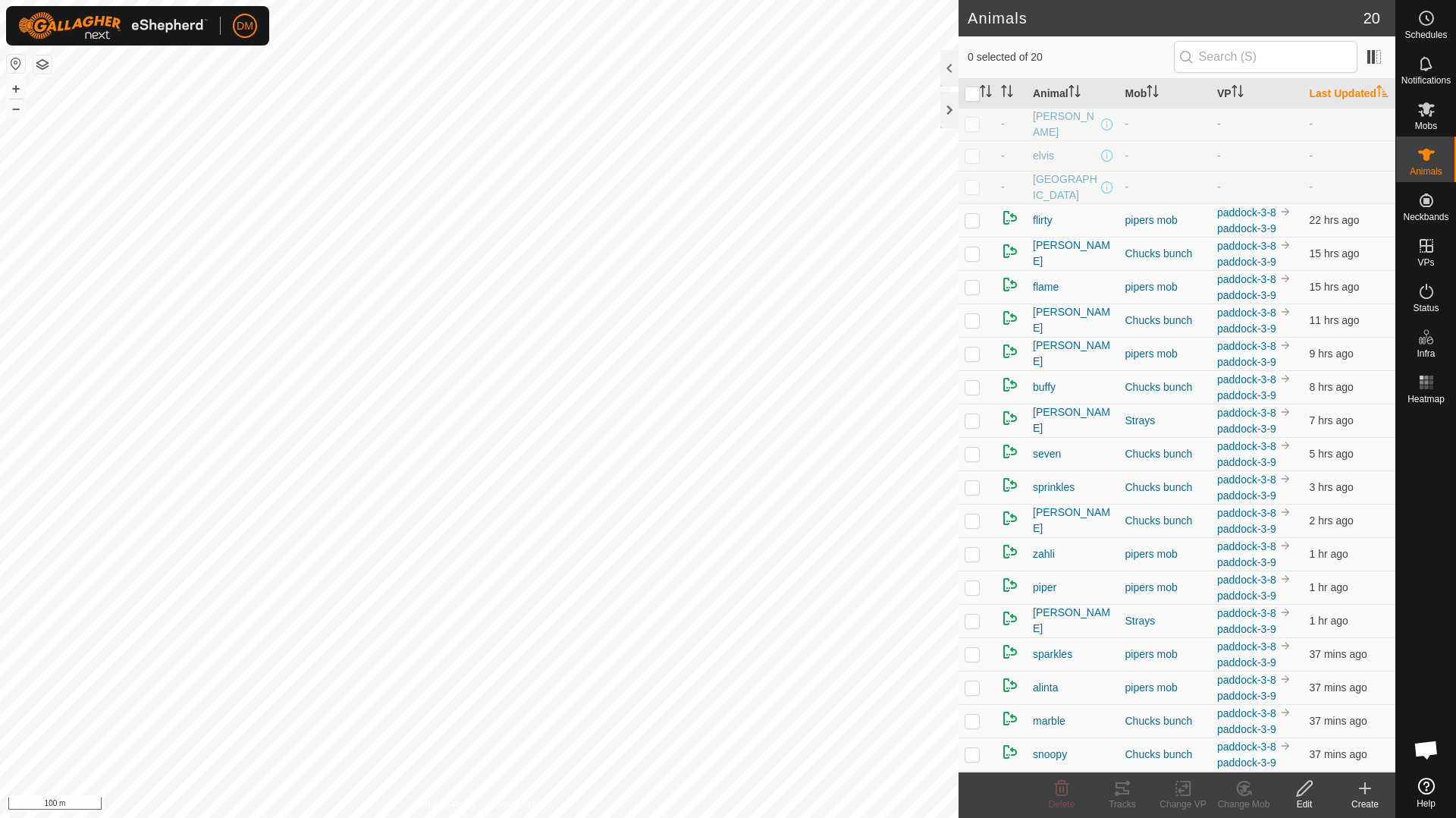
click at [1315, 94] on th "Last Updated" at bounding box center [1350, 94] width 93 height 29
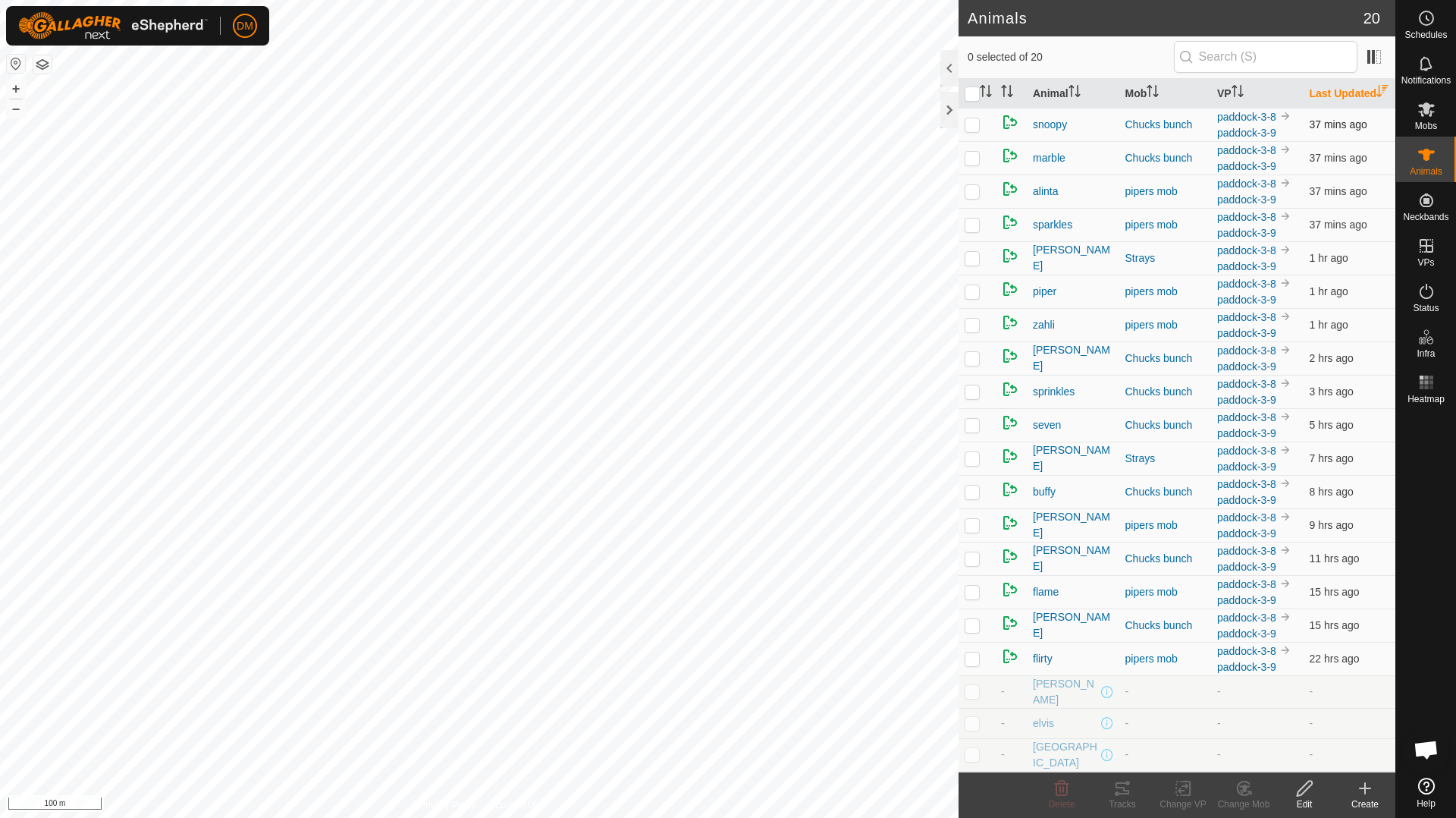
click at [978, 131] on p-checkbox at bounding box center [972, 124] width 15 height 12
checkbox input "true"
click at [970, 163] on p-checkbox at bounding box center [972, 158] width 15 height 12
checkbox input "true"
click at [968, 197] on p-checkbox at bounding box center [972, 191] width 15 height 12
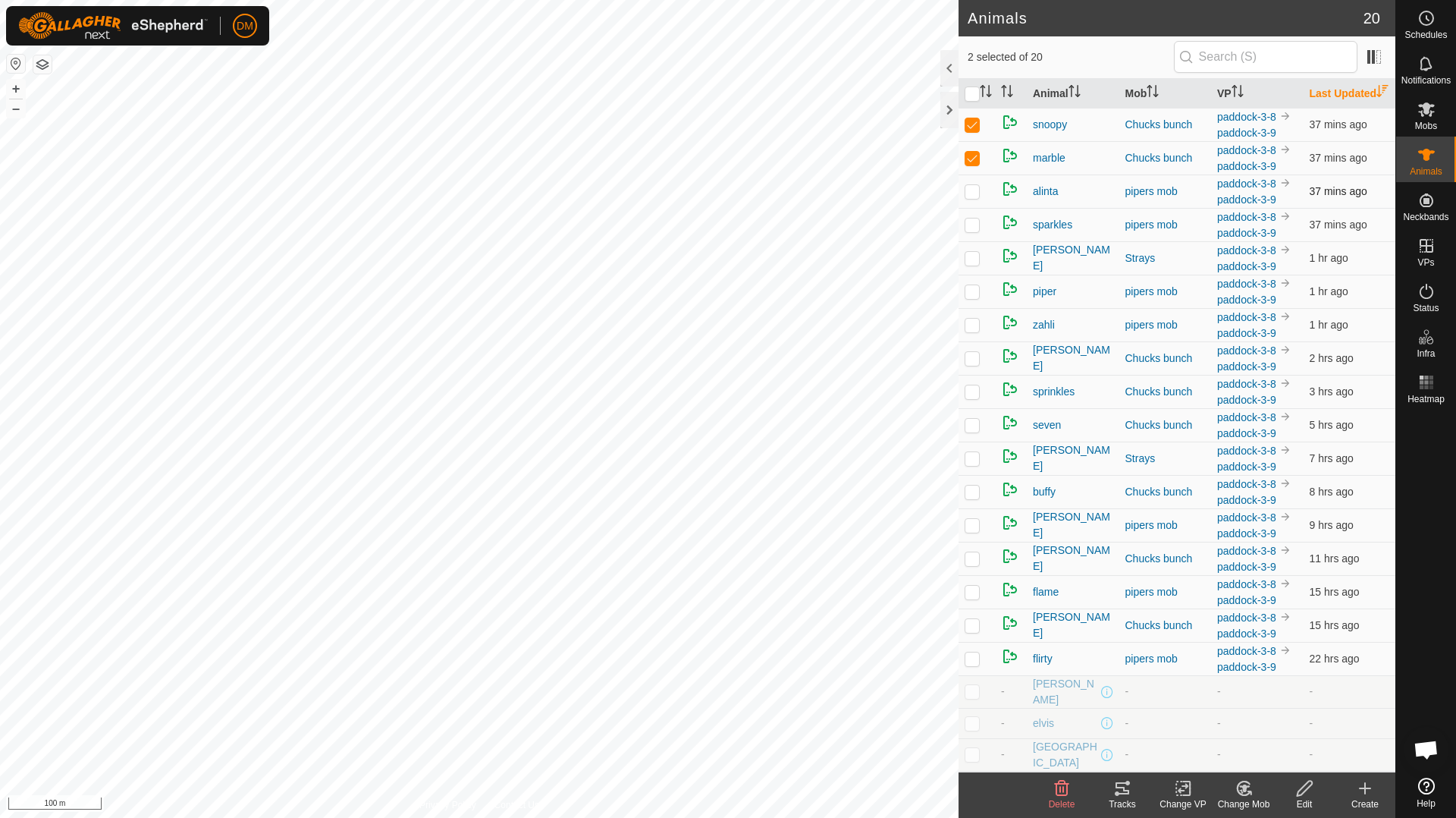
checkbox input "true"
click at [973, 231] on p-checkbox at bounding box center [972, 224] width 15 height 12
checkbox input "true"
click at [973, 99] on input "checkbox" at bounding box center [972, 94] width 15 height 15
checkbox input "true"
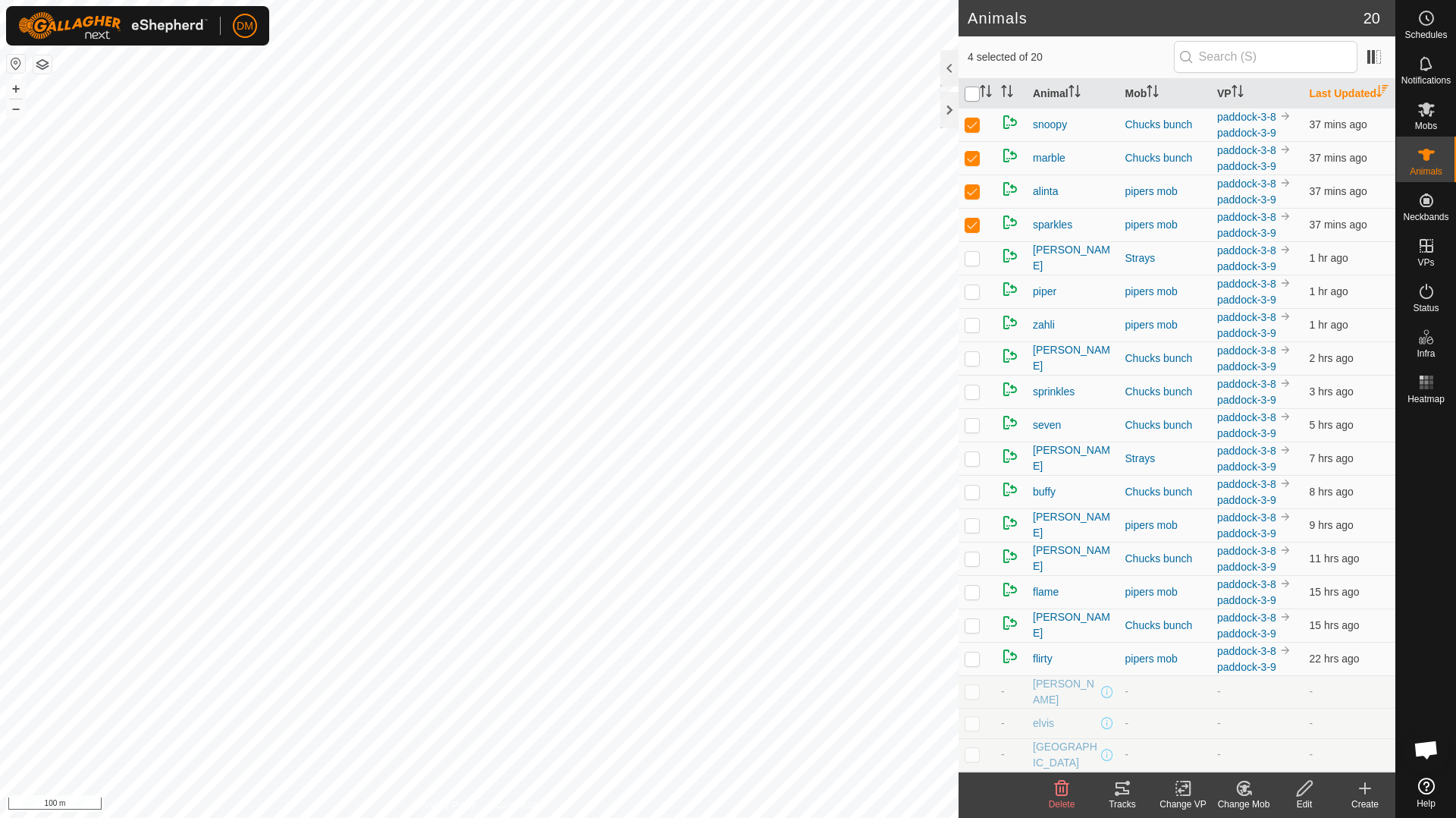
checkbox input "true"
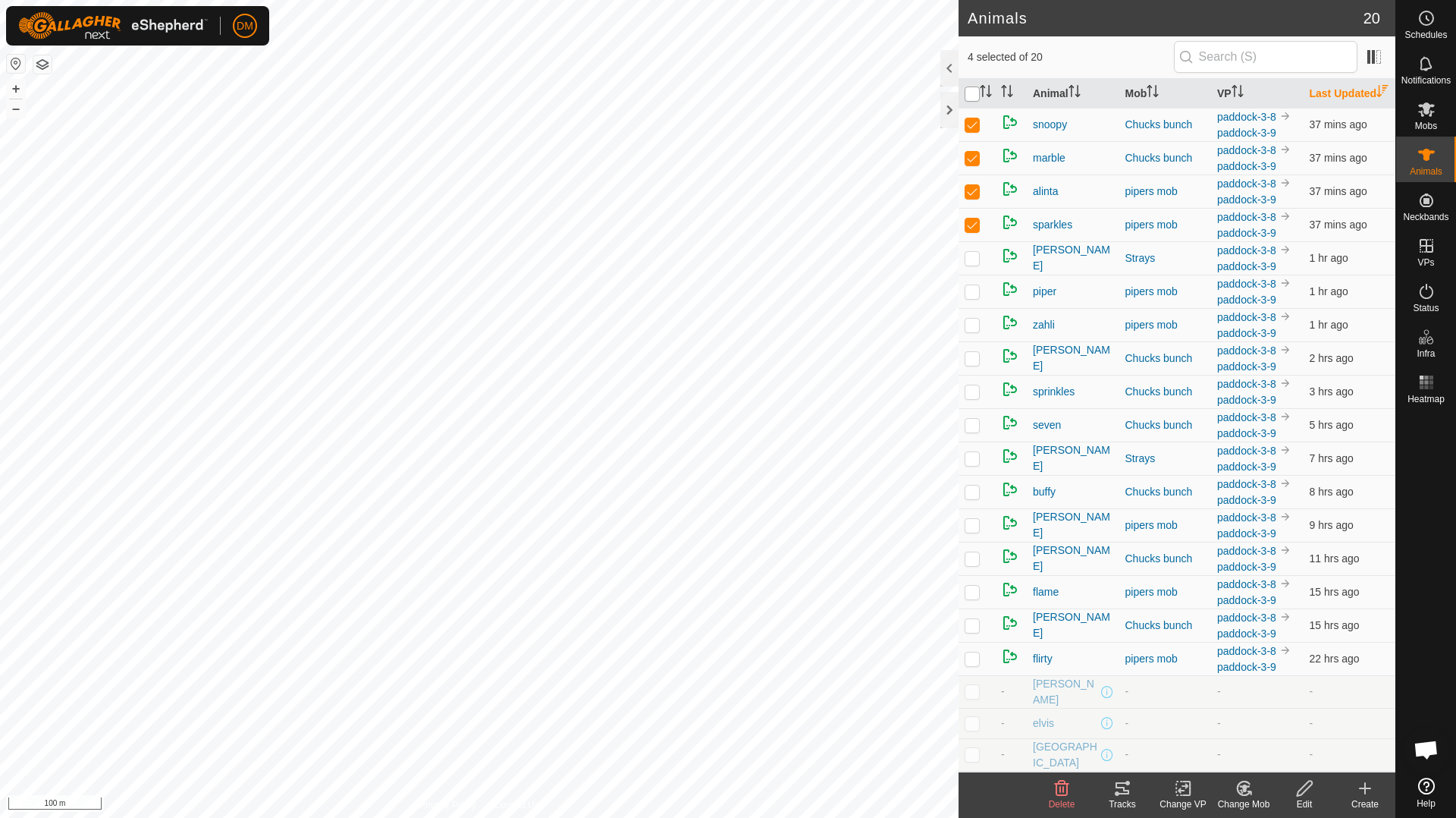
checkbox input "true"
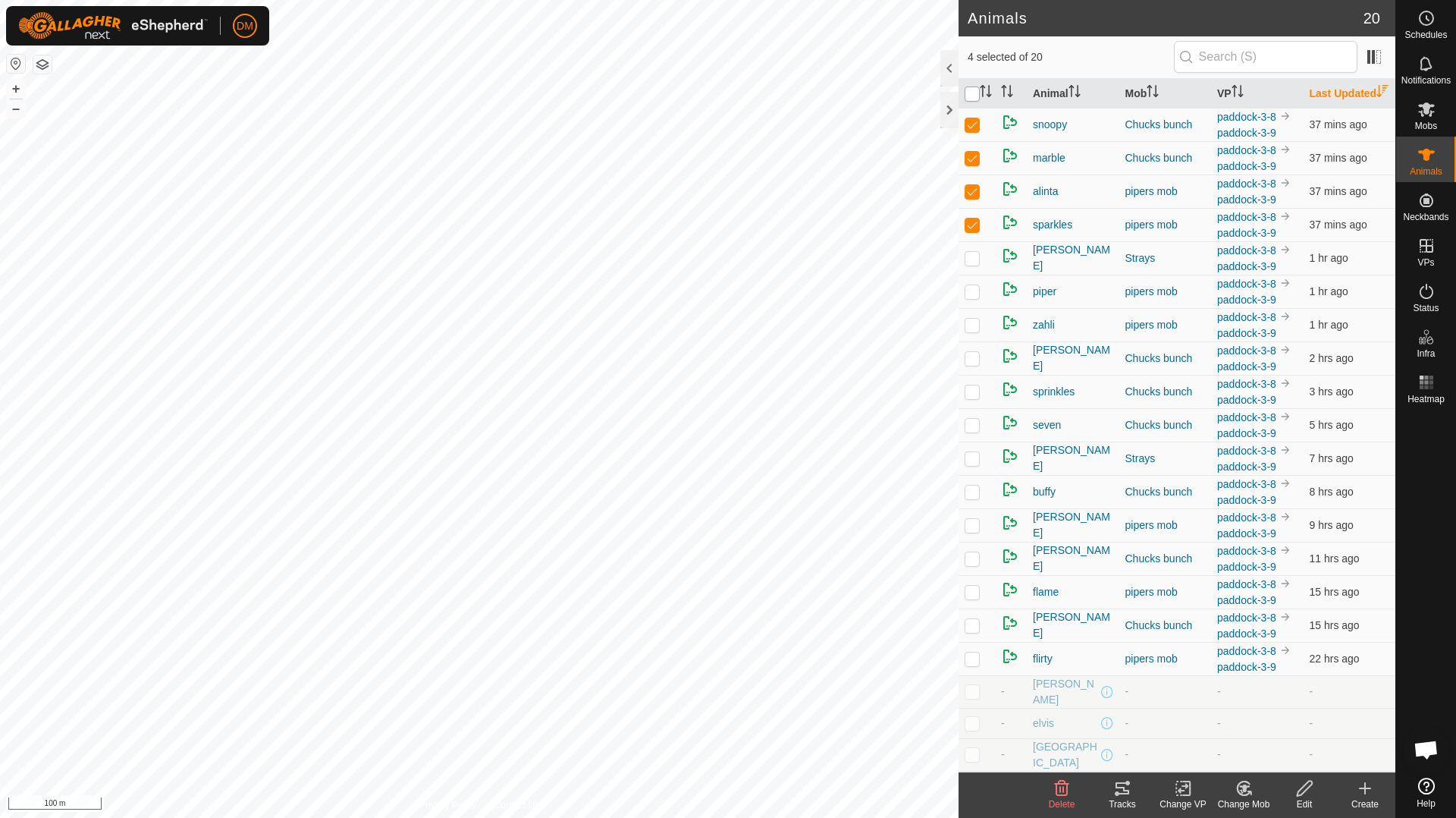
checkbox input "true"
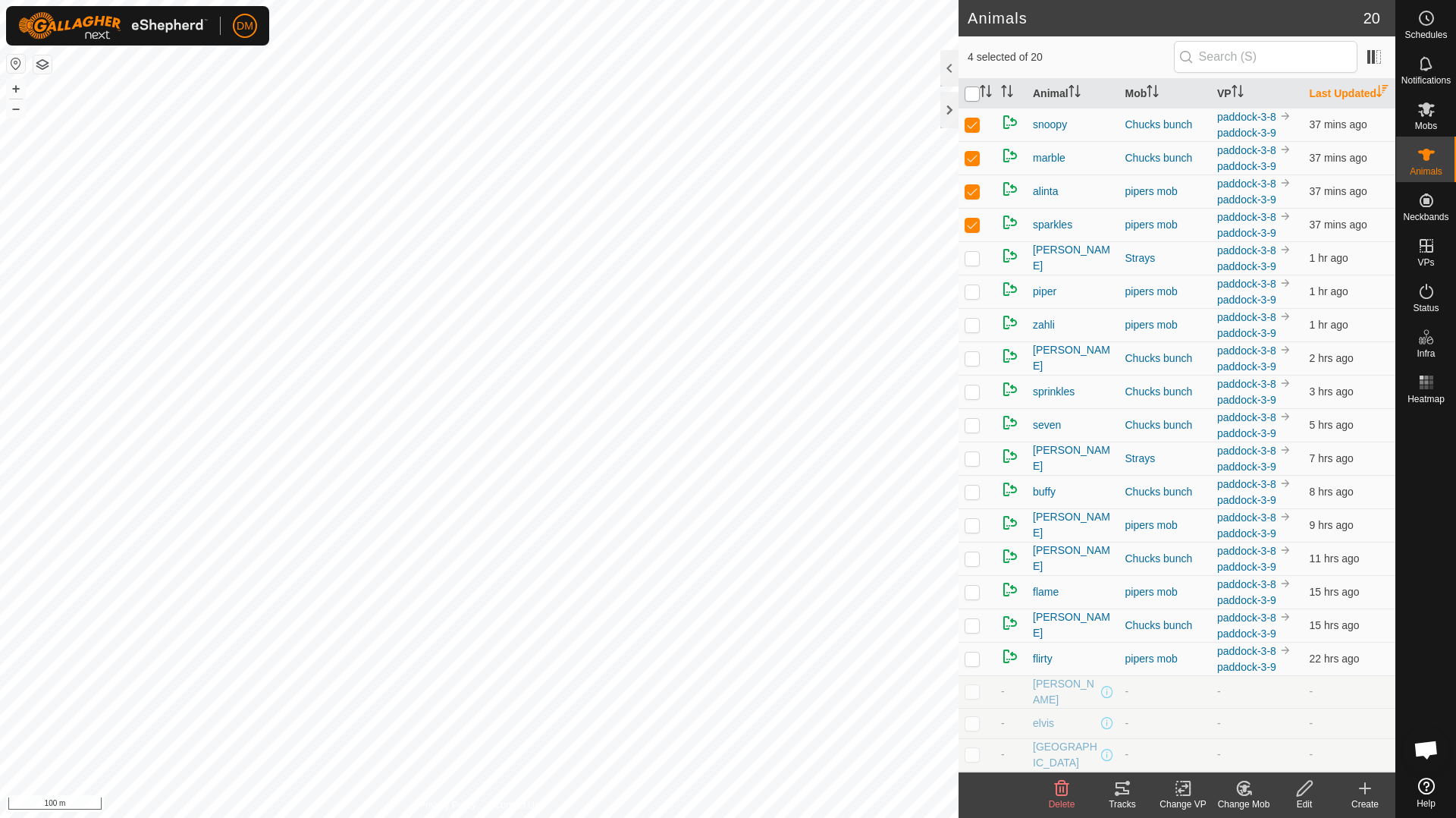
checkbox input "true"
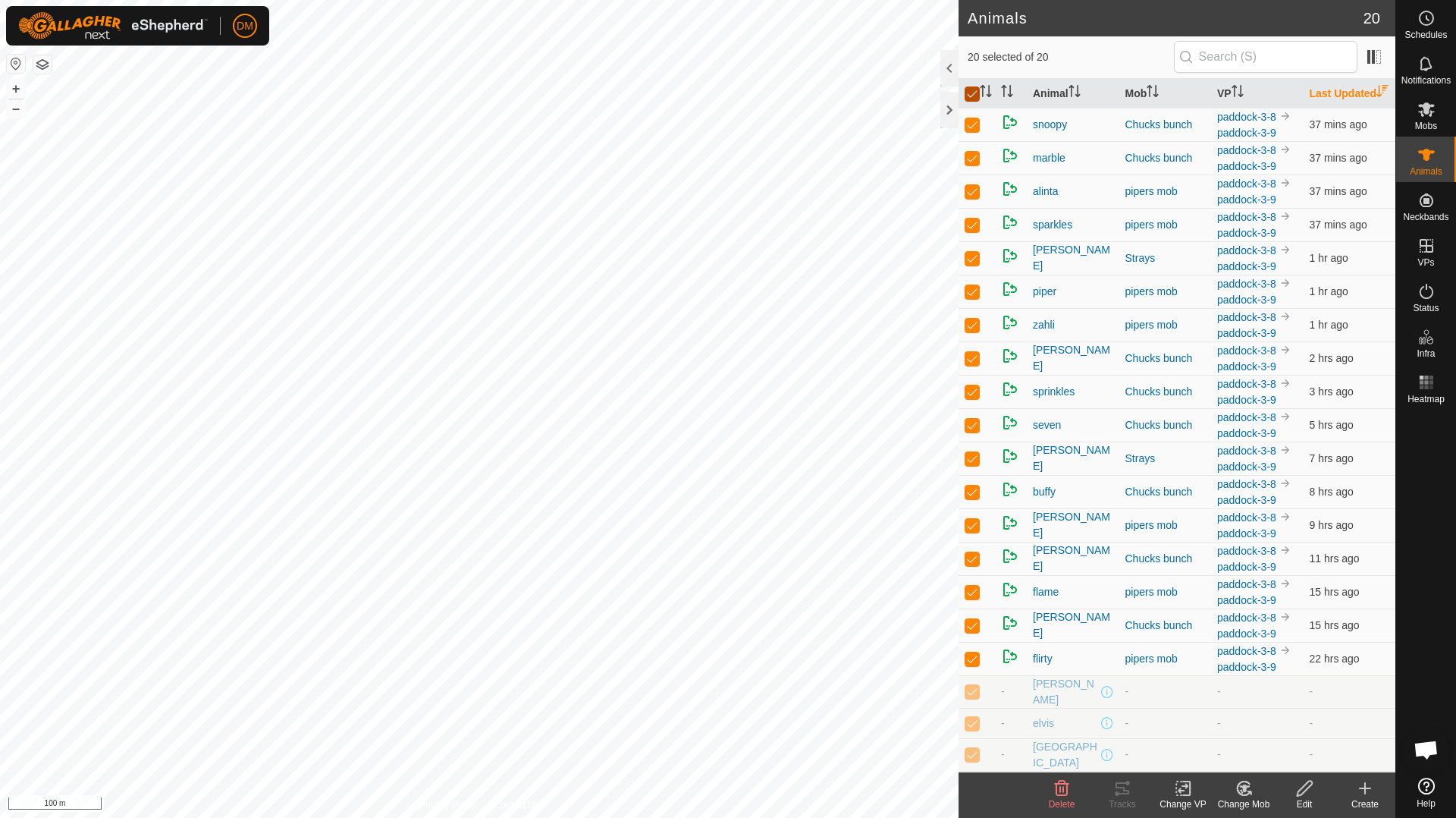
click at [973, 99] on input "checkbox" at bounding box center [972, 94] width 15 height 15
checkbox input "false"
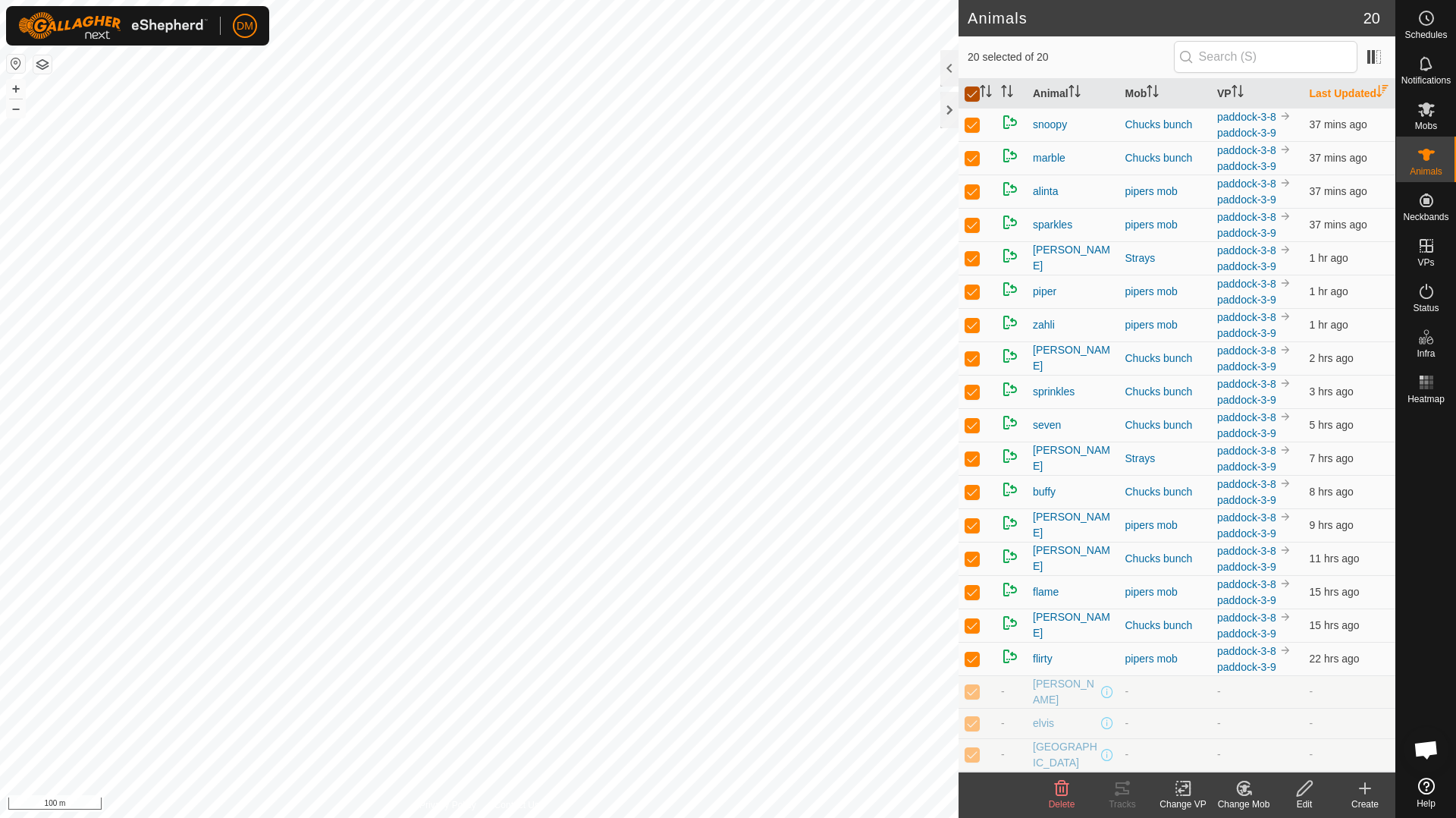
checkbox input "false"
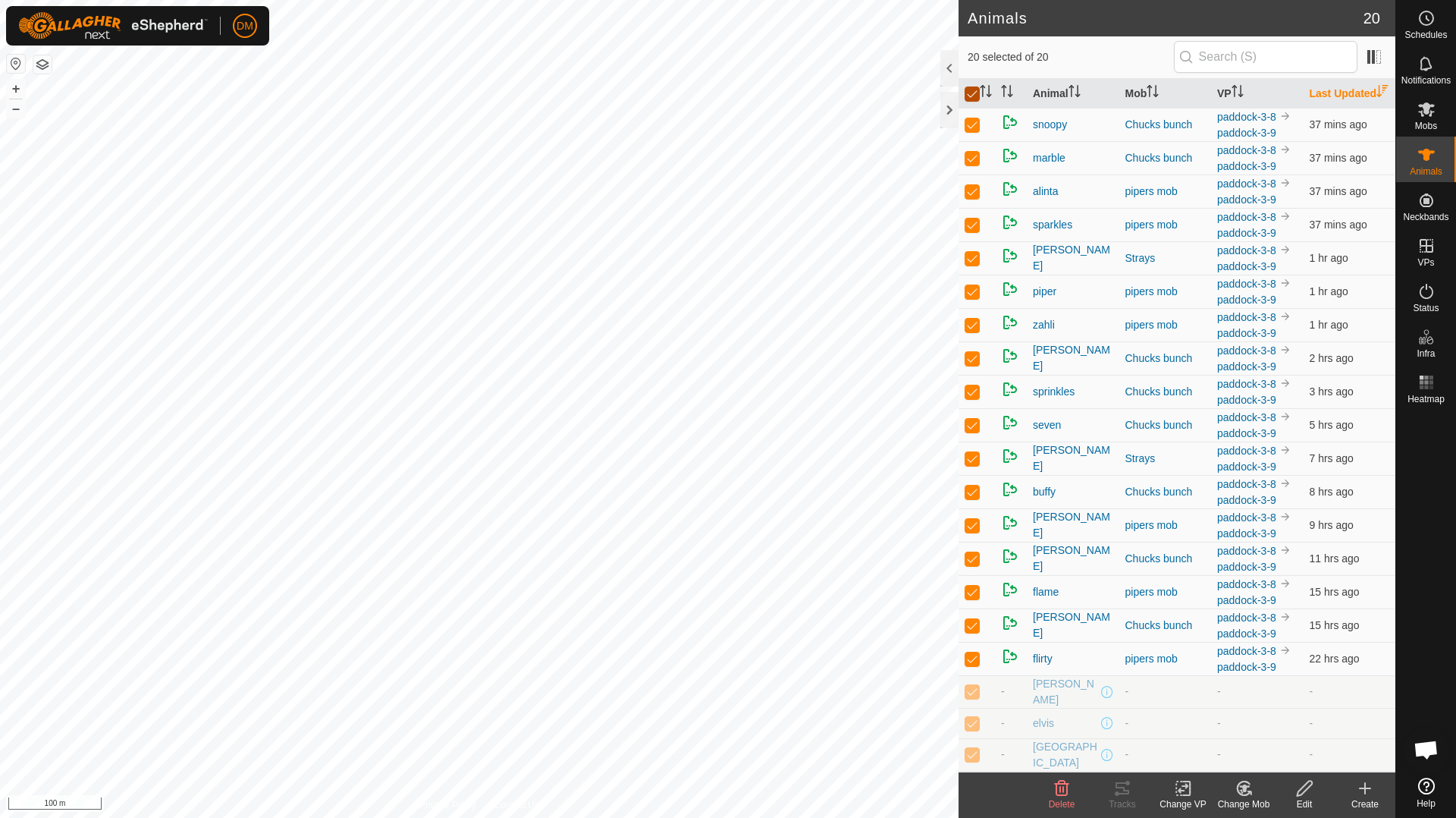
checkbox input "false"
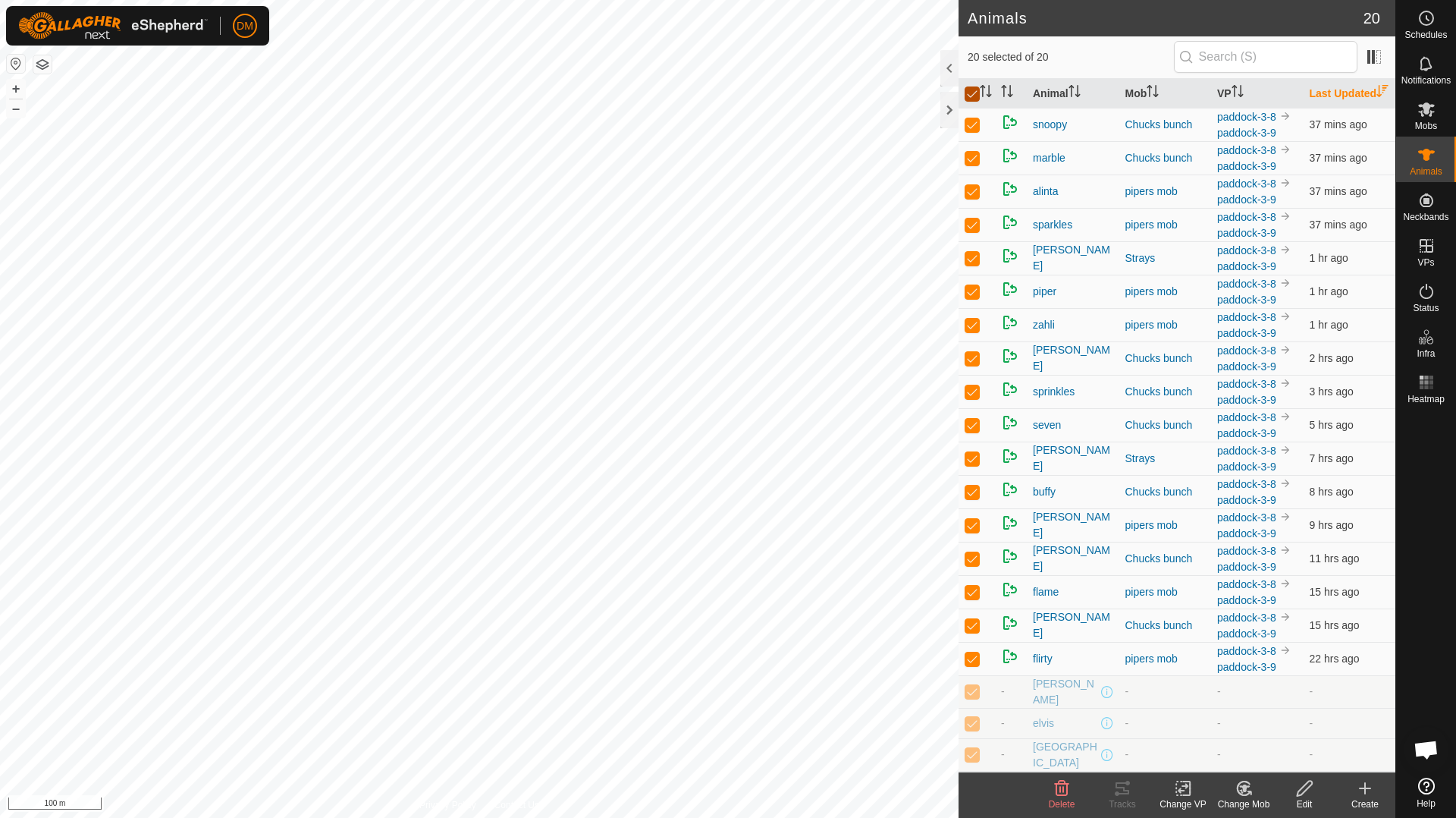
checkbox input "false"
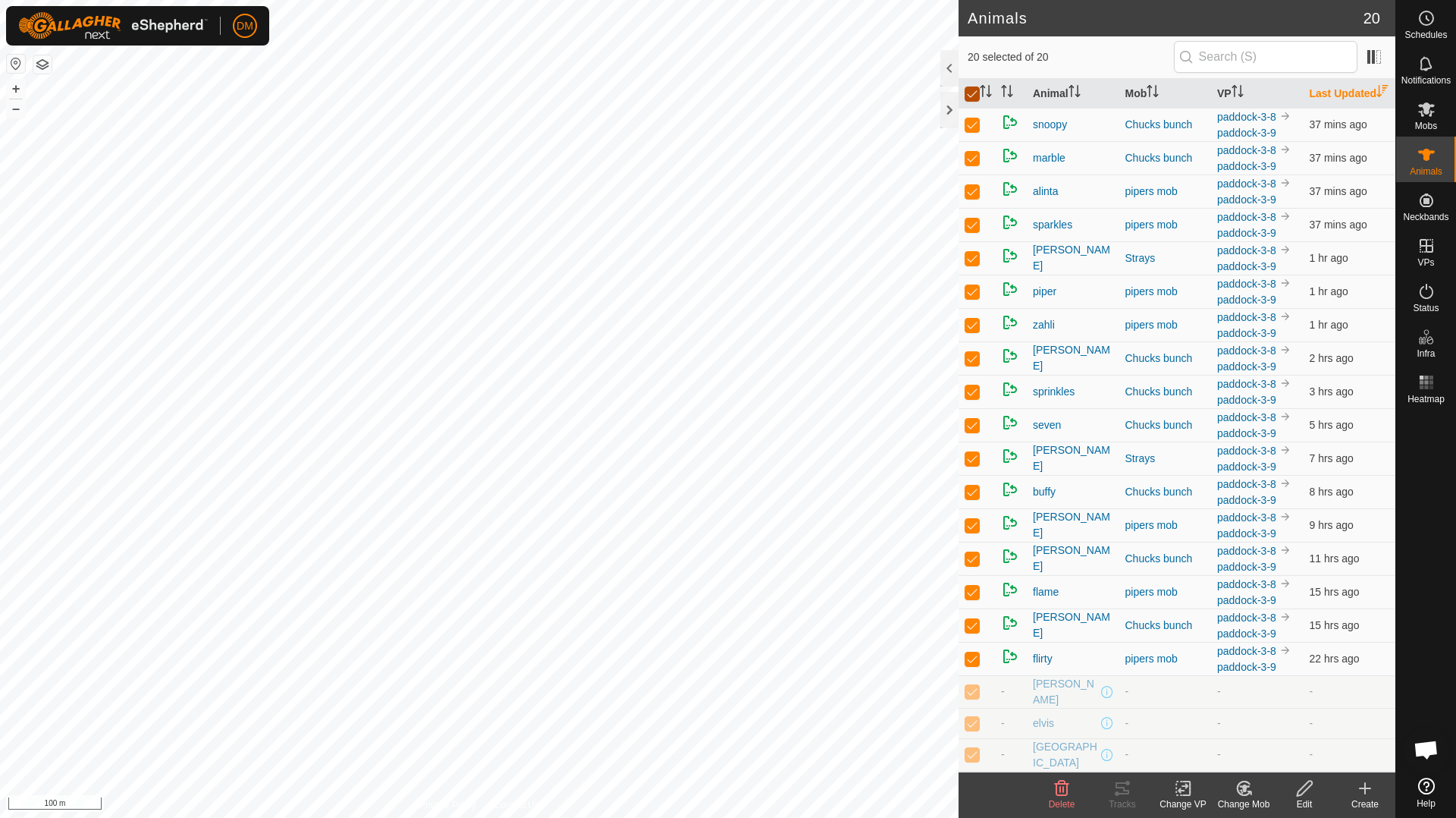
checkbox input "false"
